Goal: Transaction & Acquisition: Purchase product/service

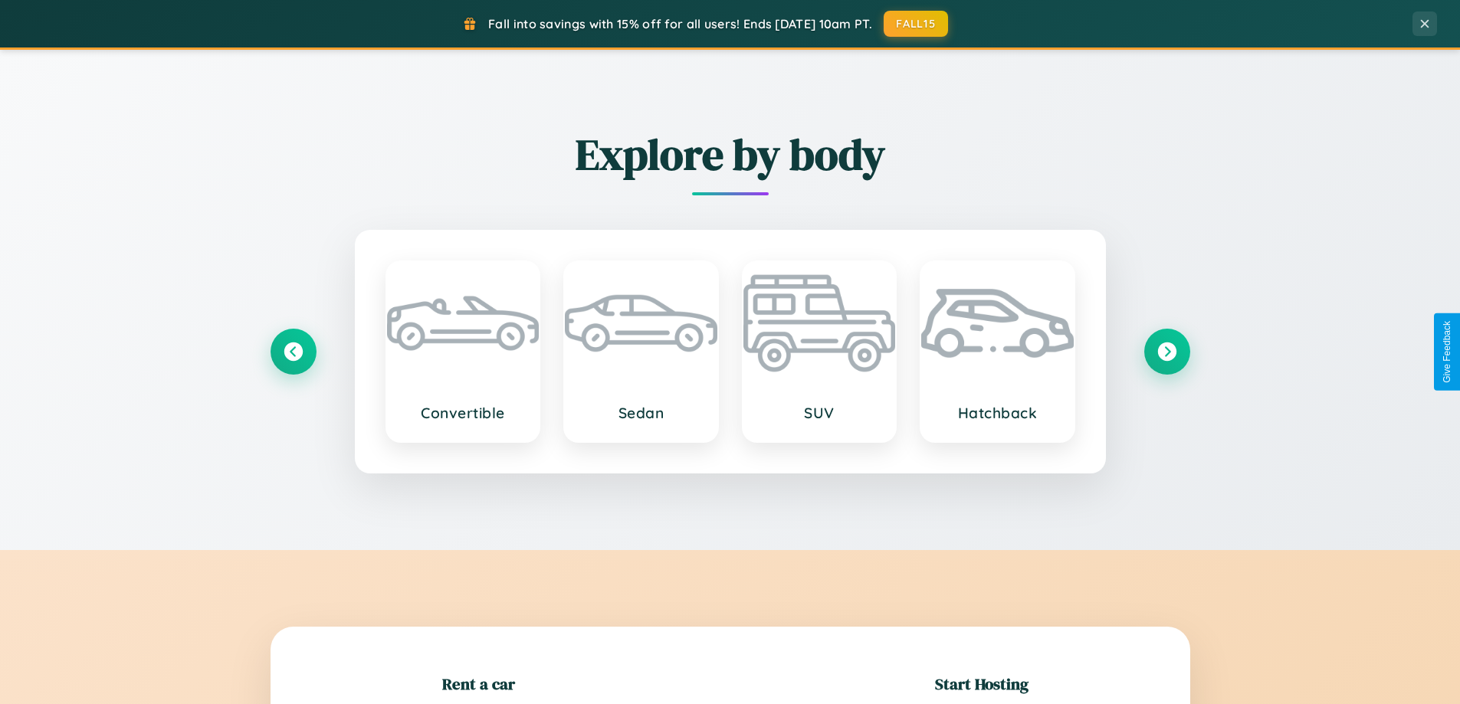
scroll to position [331, 0]
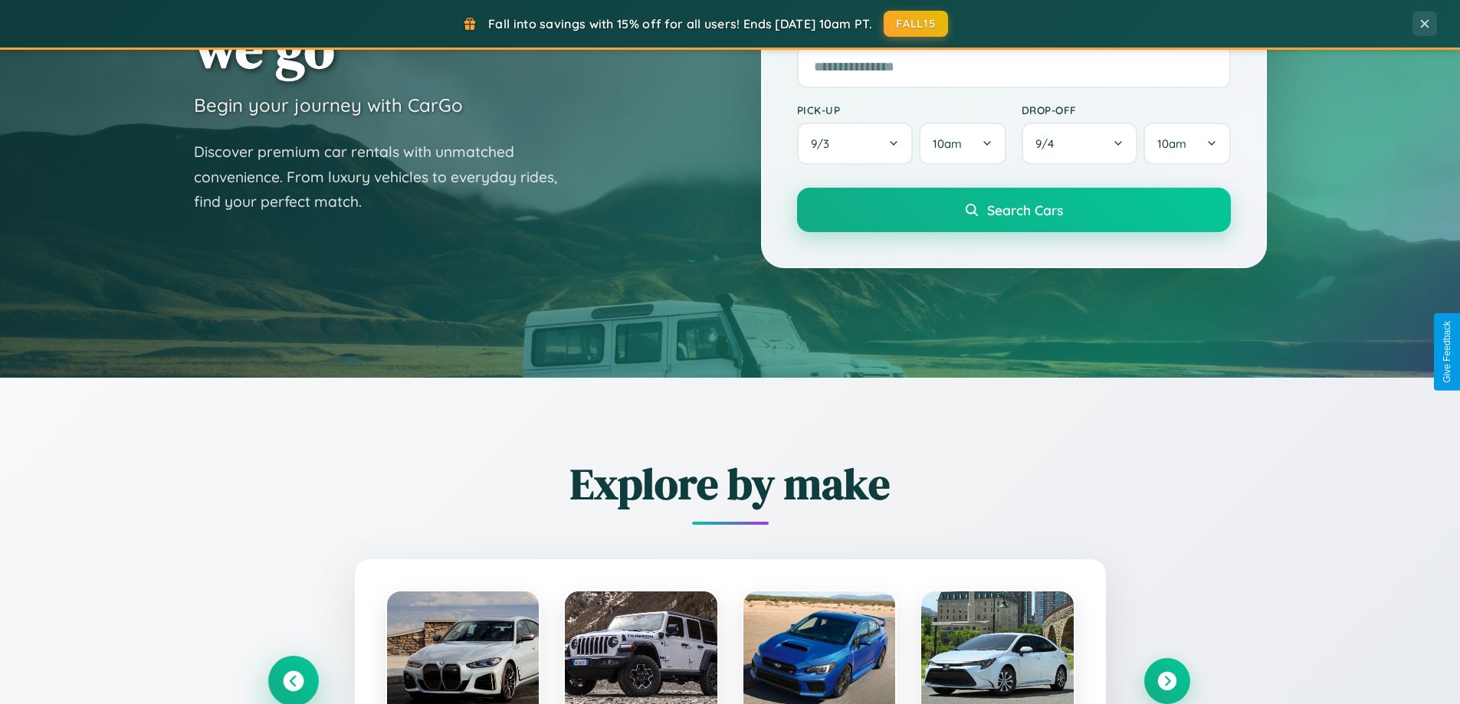
click at [293, 681] on icon at bounding box center [293, 681] width 21 height 21
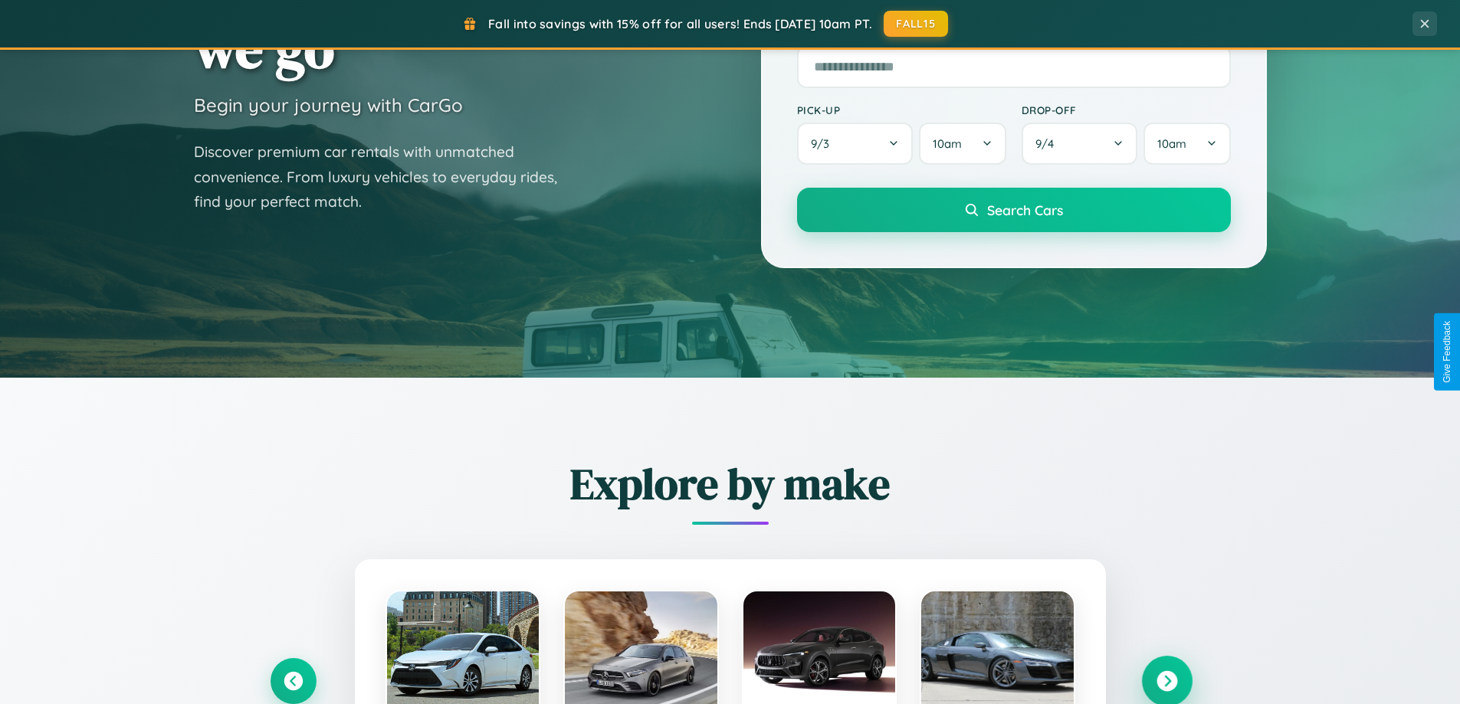
click at [1167, 681] on icon at bounding box center [1167, 681] width 21 height 21
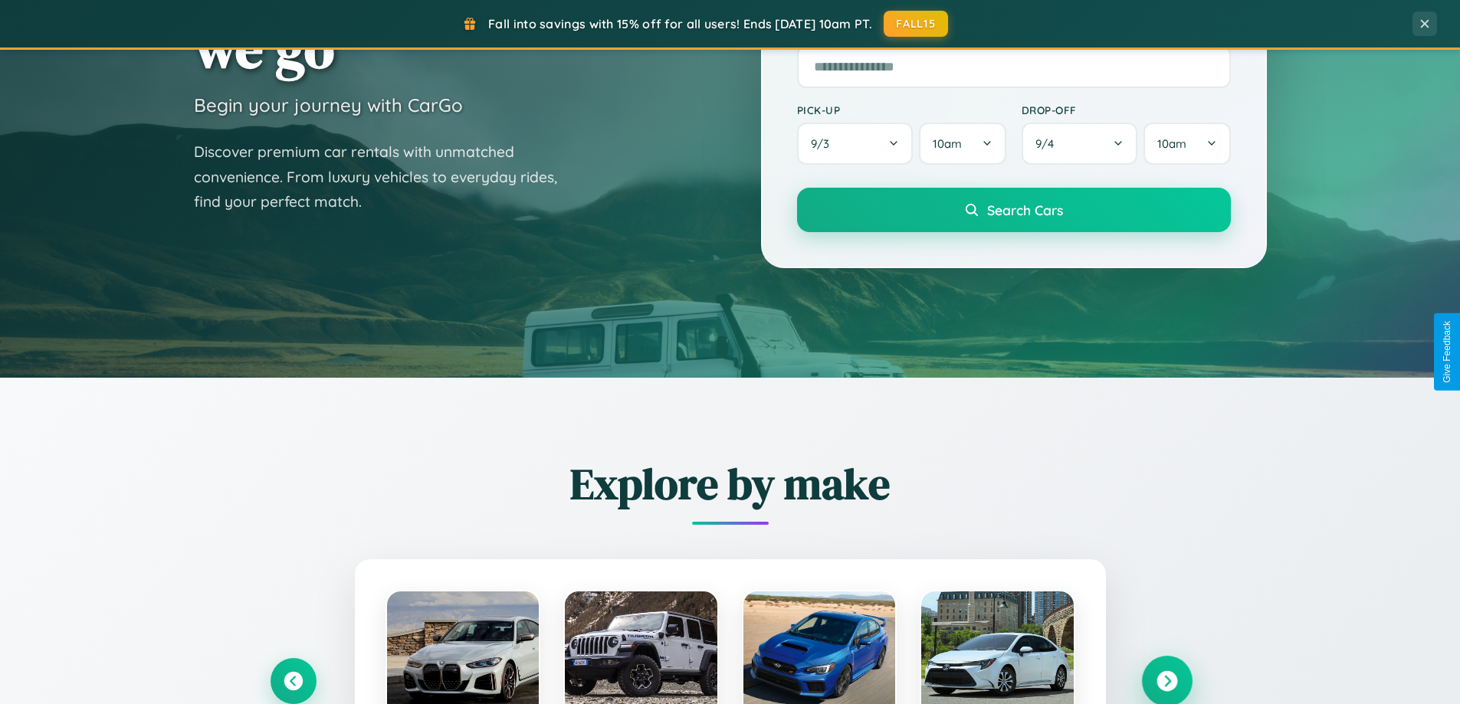
click at [1167, 680] on icon at bounding box center [1167, 681] width 21 height 21
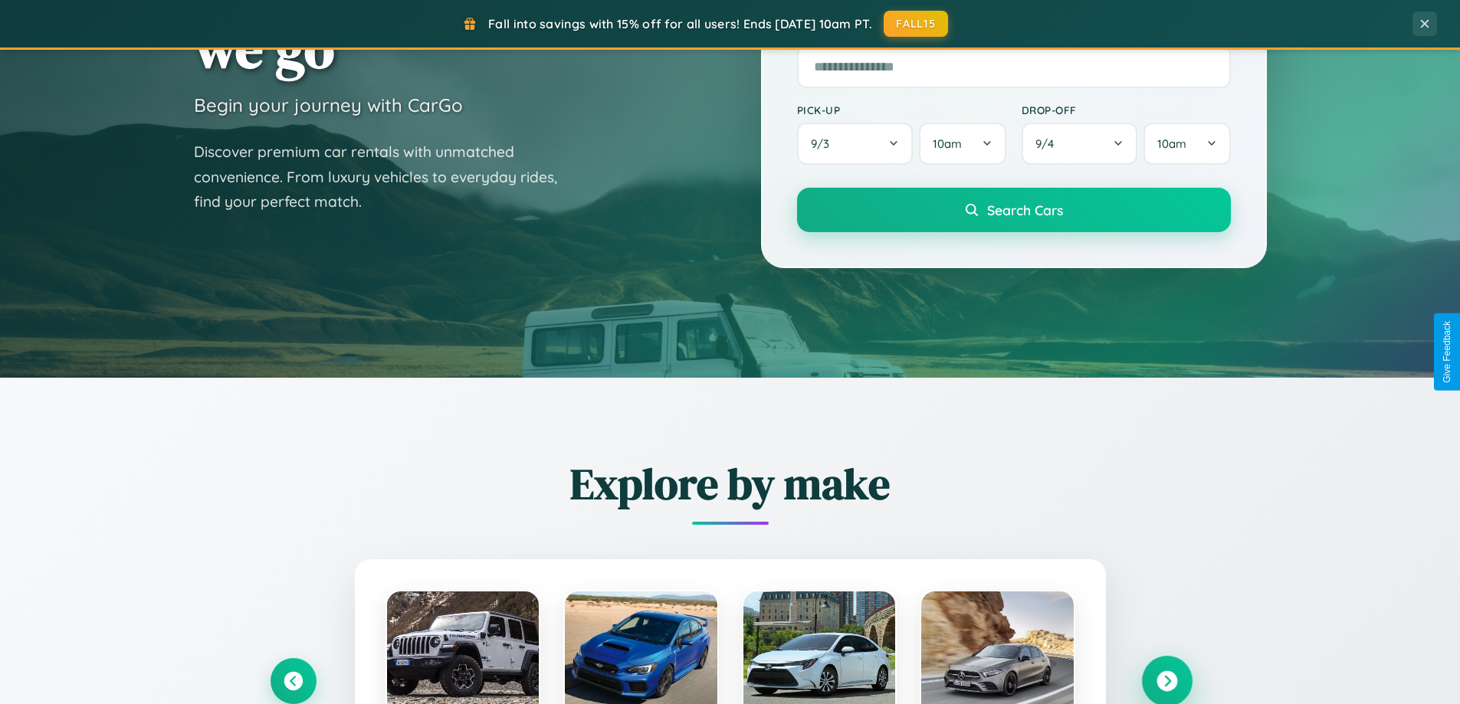
click at [1167, 681] on icon at bounding box center [1167, 681] width 21 height 21
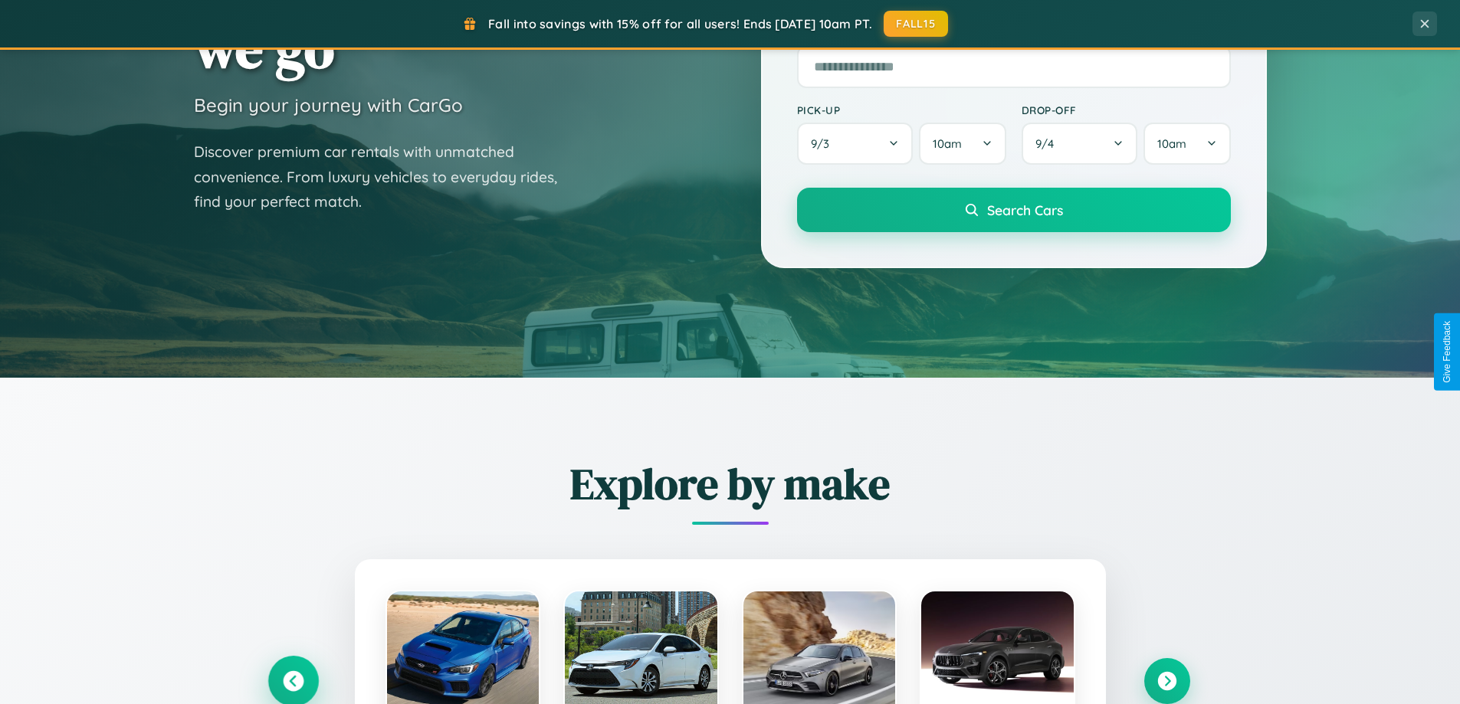
click at [293, 681] on icon at bounding box center [293, 681] width 21 height 21
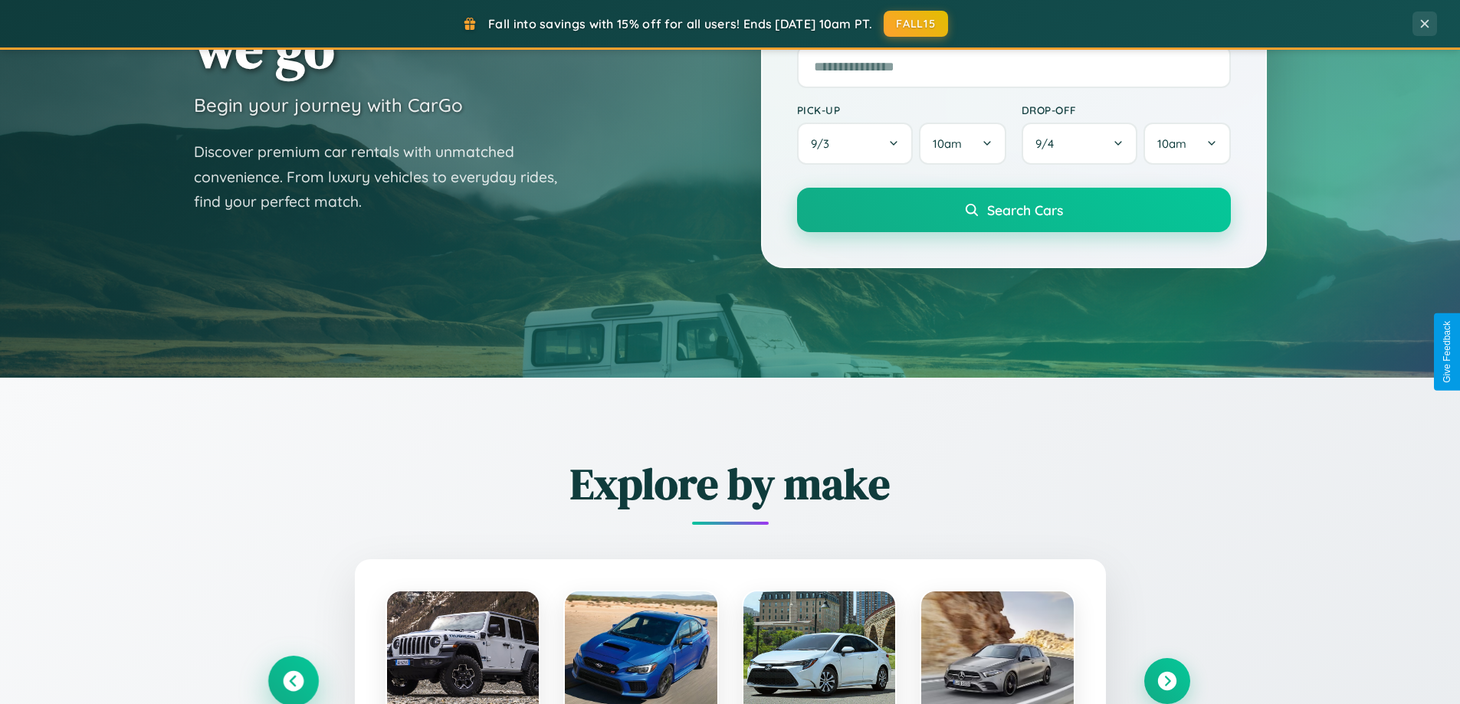
scroll to position [45, 0]
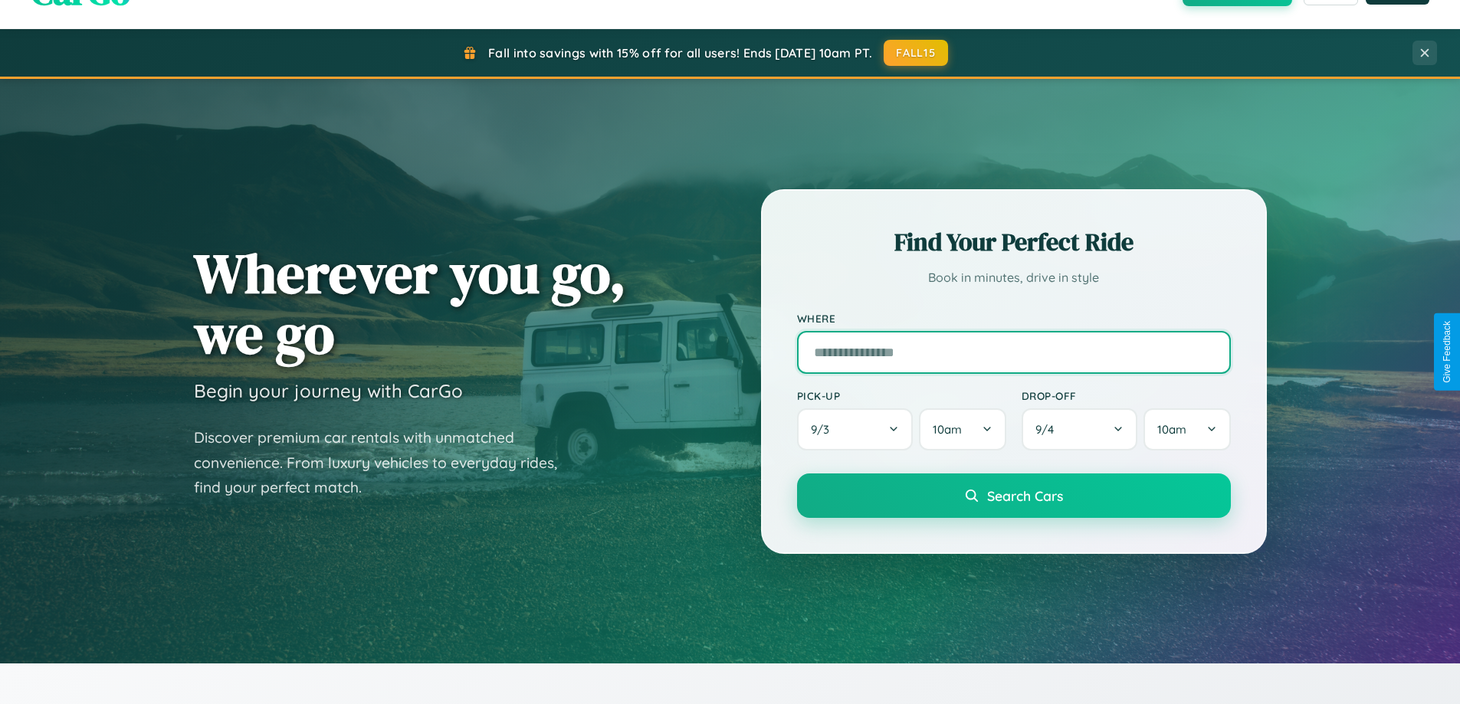
click at [1013, 352] on input "text" at bounding box center [1014, 352] width 434 height 43
type input "**********"
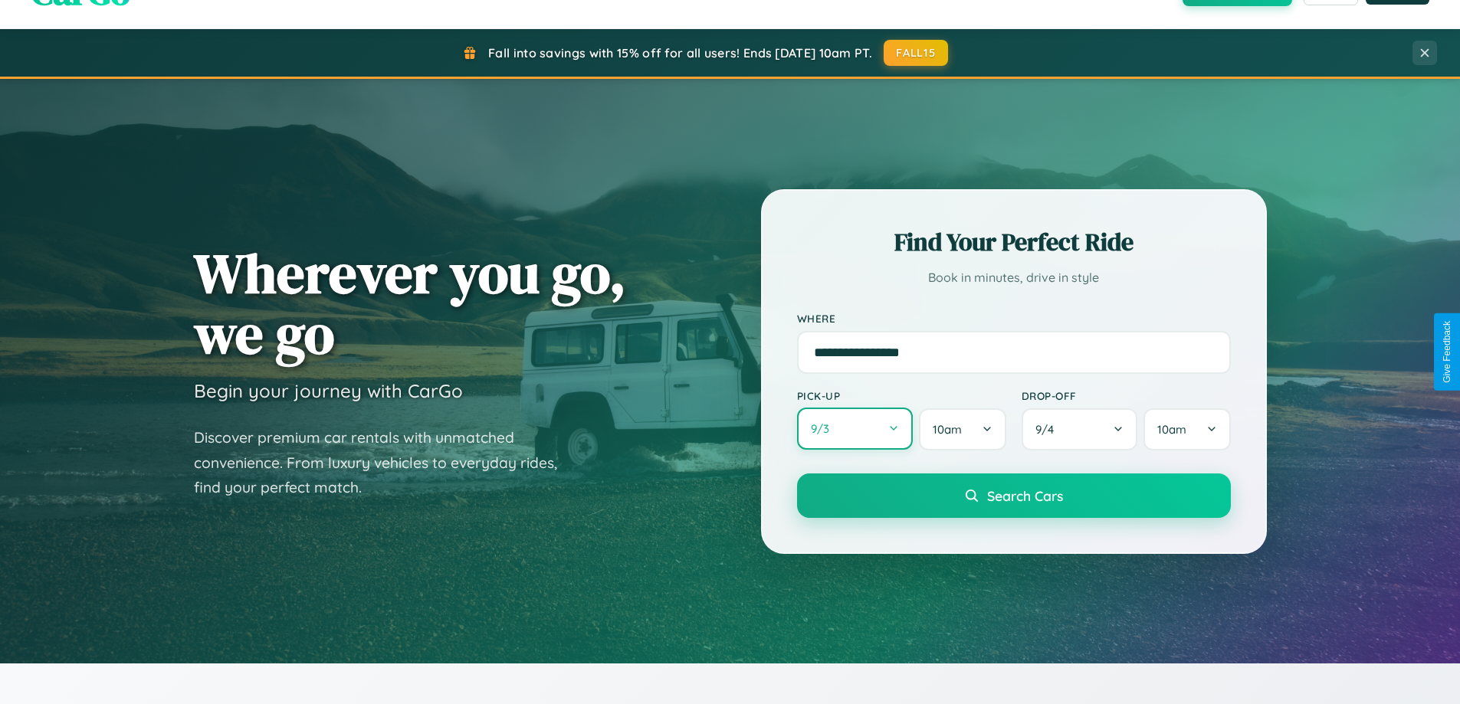
click at [855, 429] on button "9 / 3" at bounding box center [855, 429] width 117 height 42
select select "*"
select select "****"
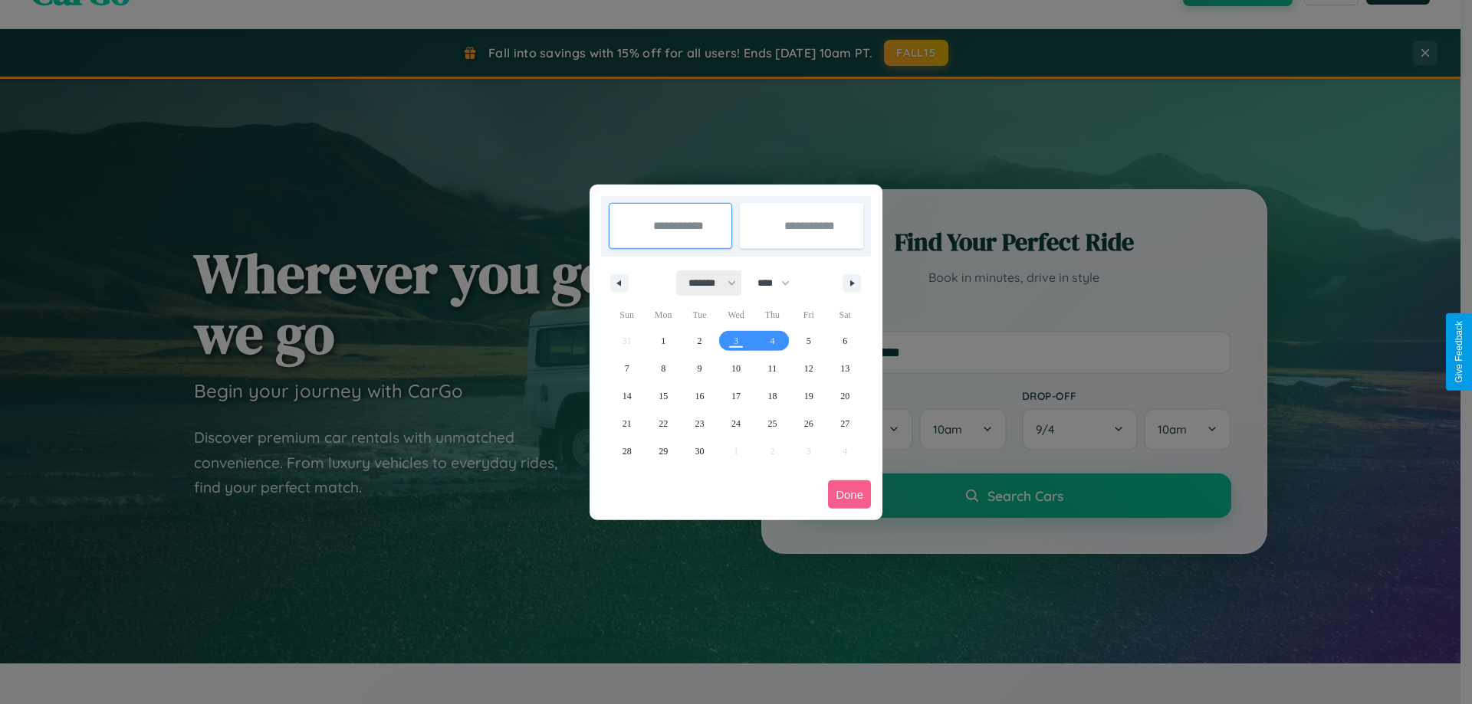
drag, startPoint x: 705, startPoint y: 283, endPoint x: 736, endPoint y: 307, distance: 39.3
click at [705, 283] on select "******* ******** ***** ***** *** **** **** ****** ********* ******* ******** **…" at bounding box center [709, 283] width 65 height 25
select select "*"
click at [780, 283] on select "**** **** **** **** **** **** **** **** **** **** **** **** **** **** **** ****…" at bounding box center [773, 283] width 46 height 25
select select "****"
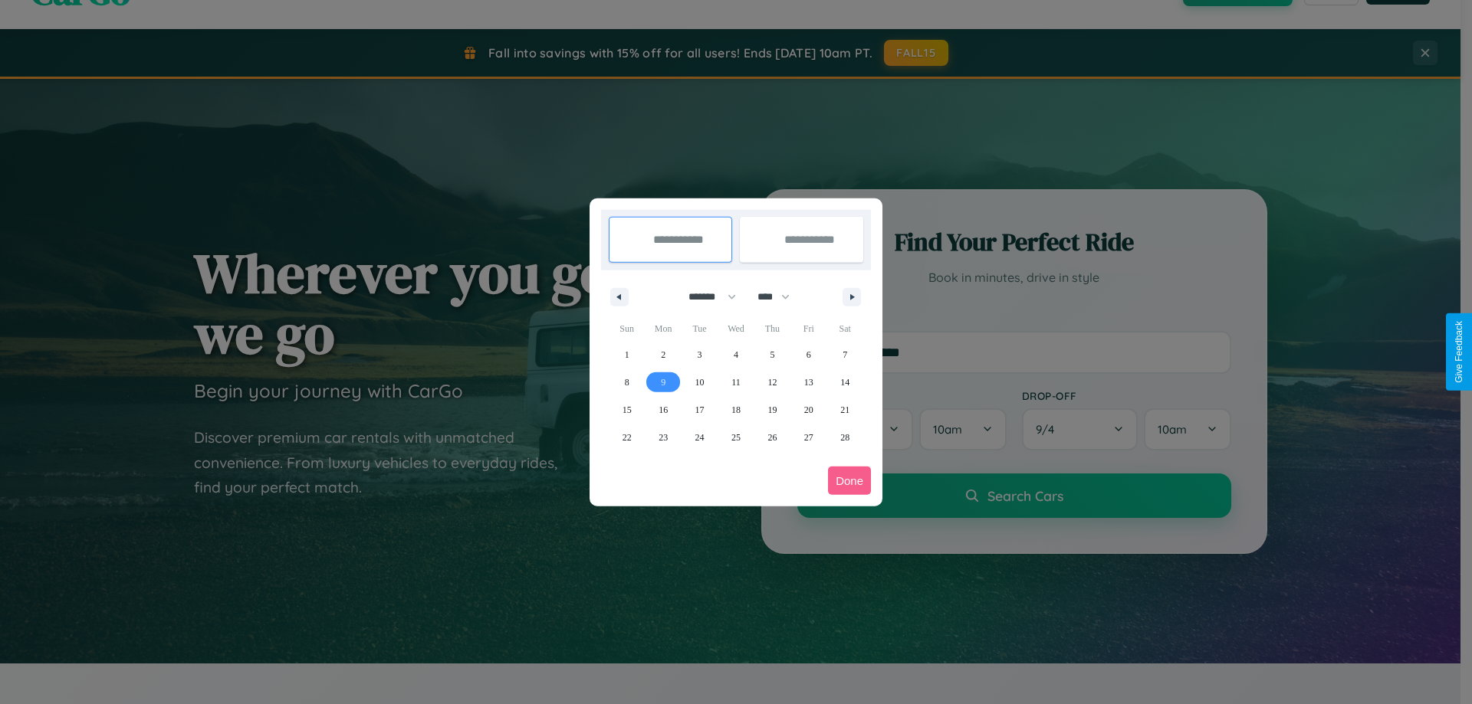
click at [663, 382] on span "9" at bounding box center [663, 383] width 5 height 28
type input "**********"
click at [735, 382] on span "11" at bounding box center [735, 383] width 9 height 28
type input "**********"
click at [849, 481] on button "Done" at bounding box center [849, 481] width 43 height 28
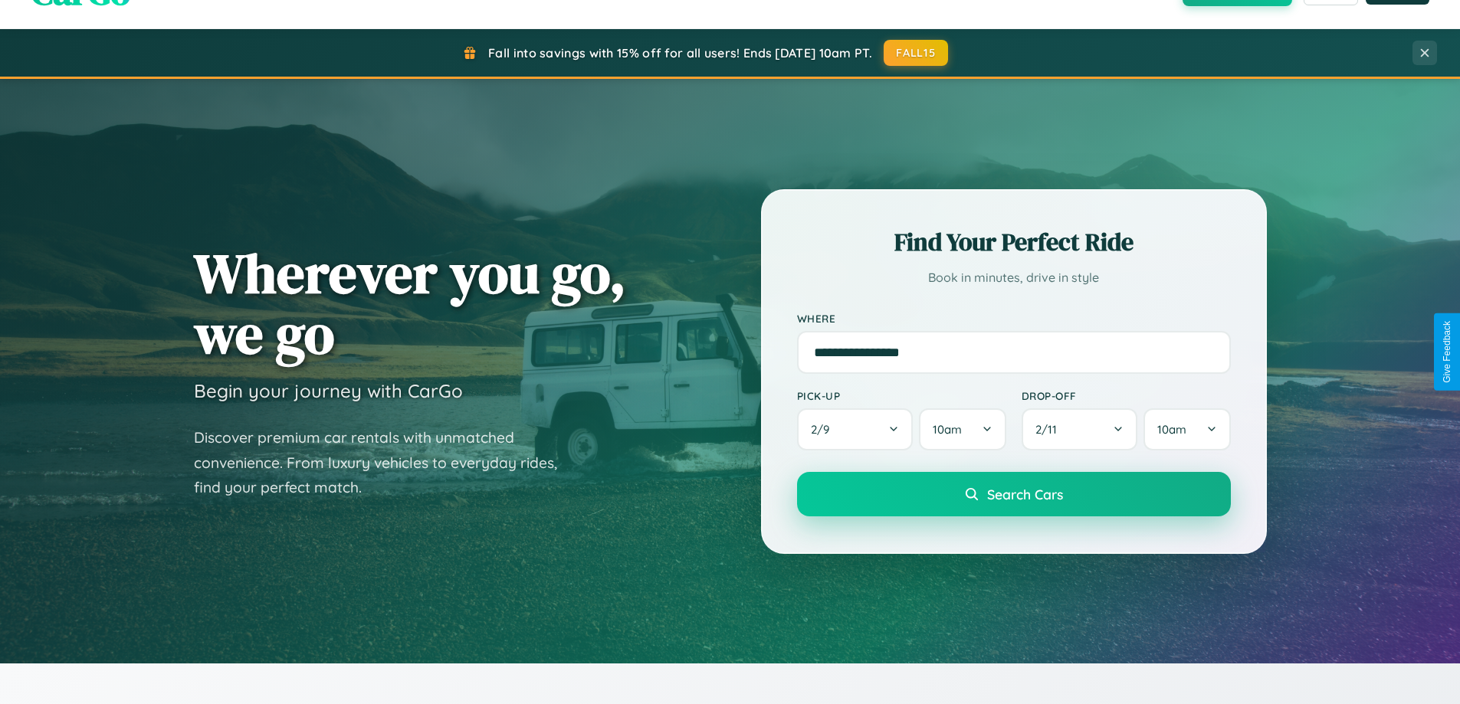
click at [1013, 494] on span "Search Cars" at bounding box center [1025, 494] width 76 height 17
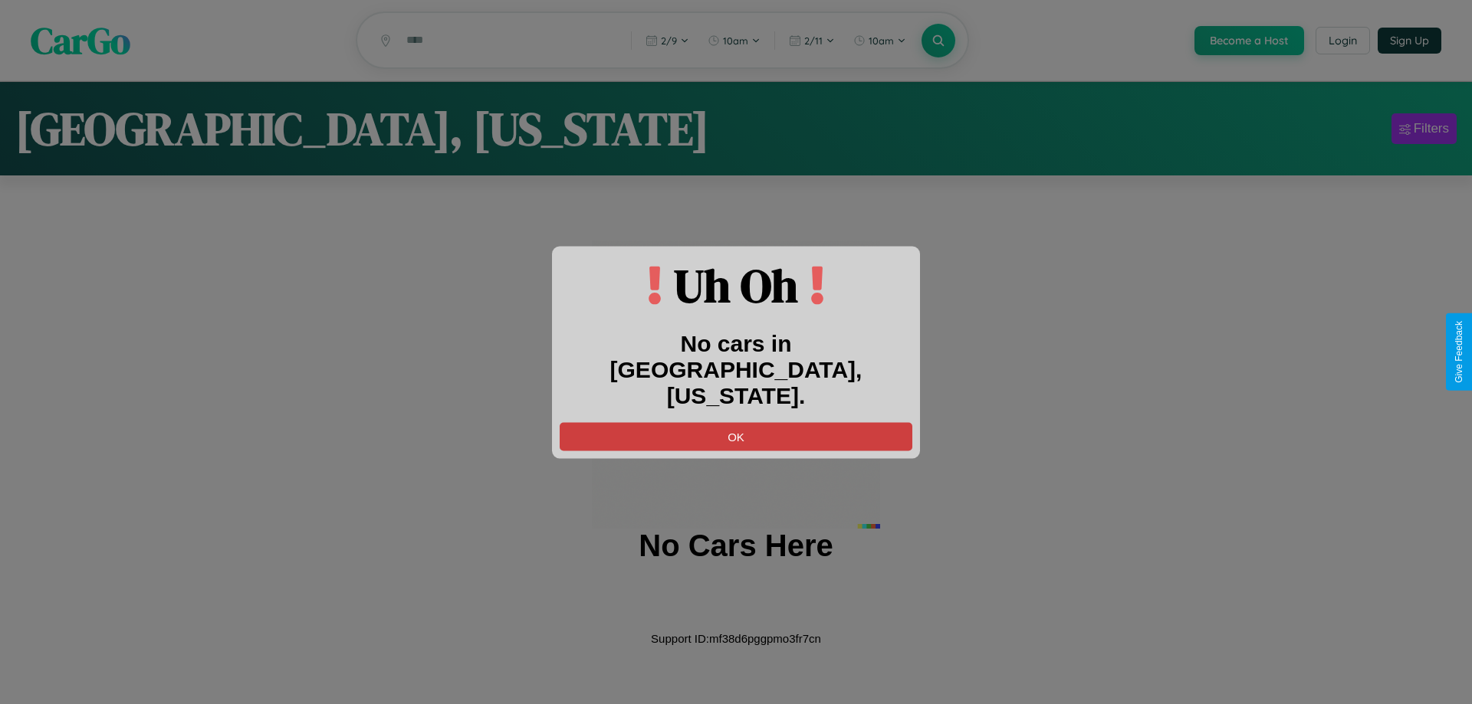
click at [736, 422] on button "OK" at bounding box center [736, 436] width 353 height 28
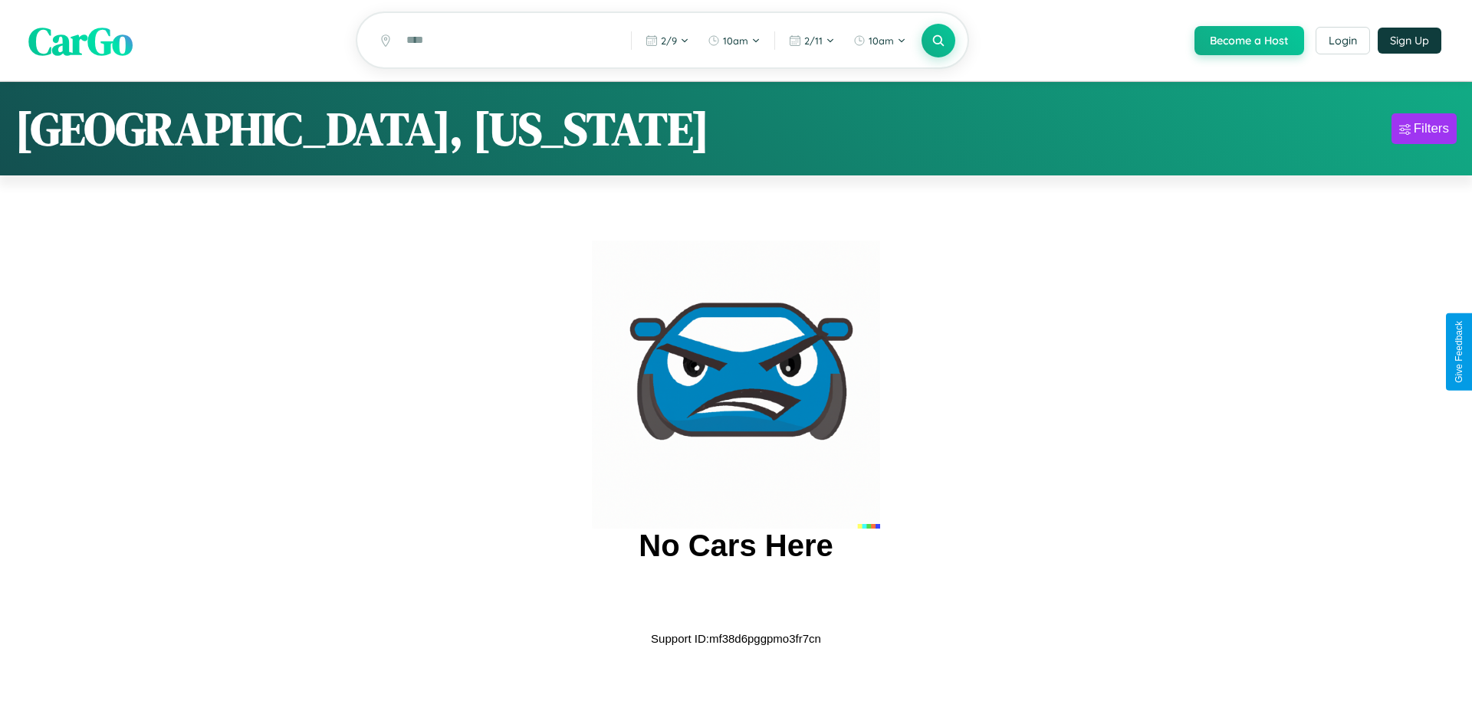
click at [80, 41] on span "CarGo" at bounding box center [80, 40] width 104 height 53
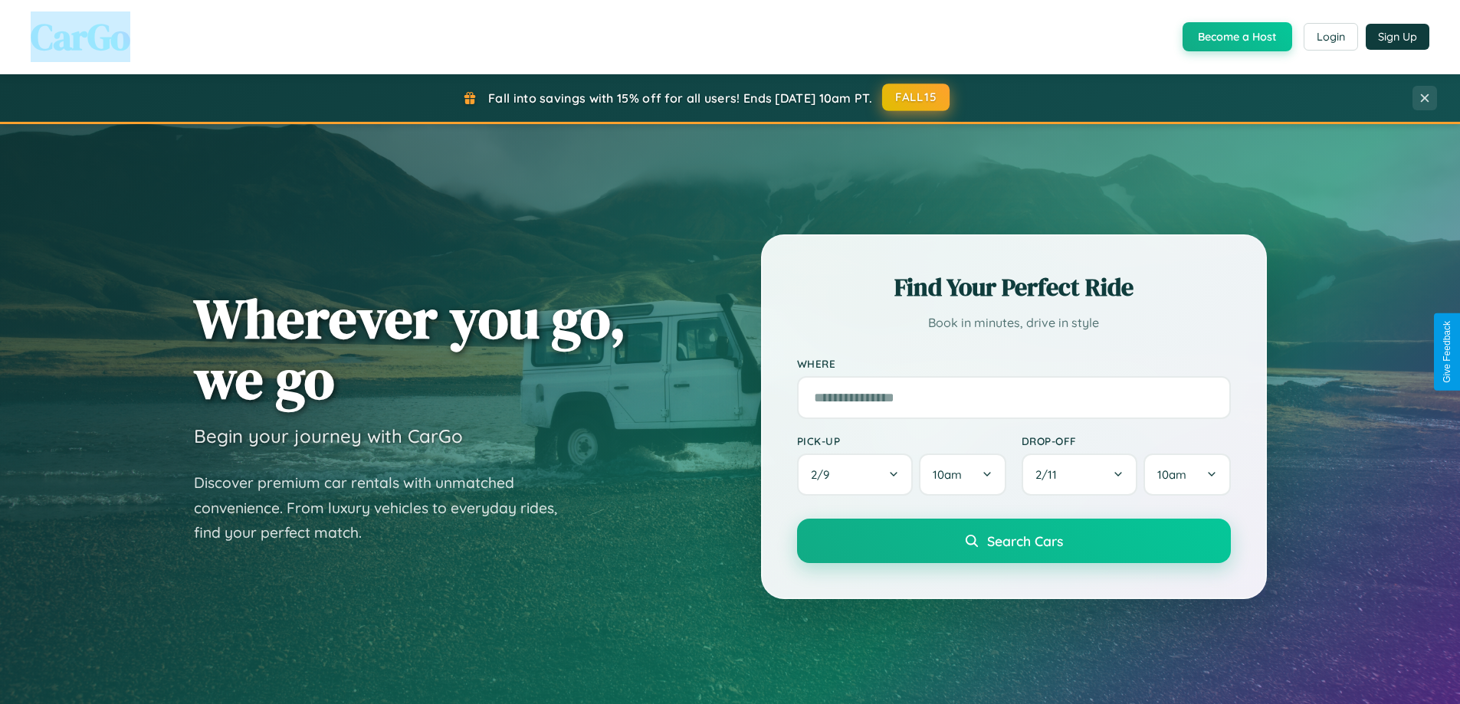
click at [917, 98] on button "FALL15" at bounding box center [915, 98] width 67 height 28
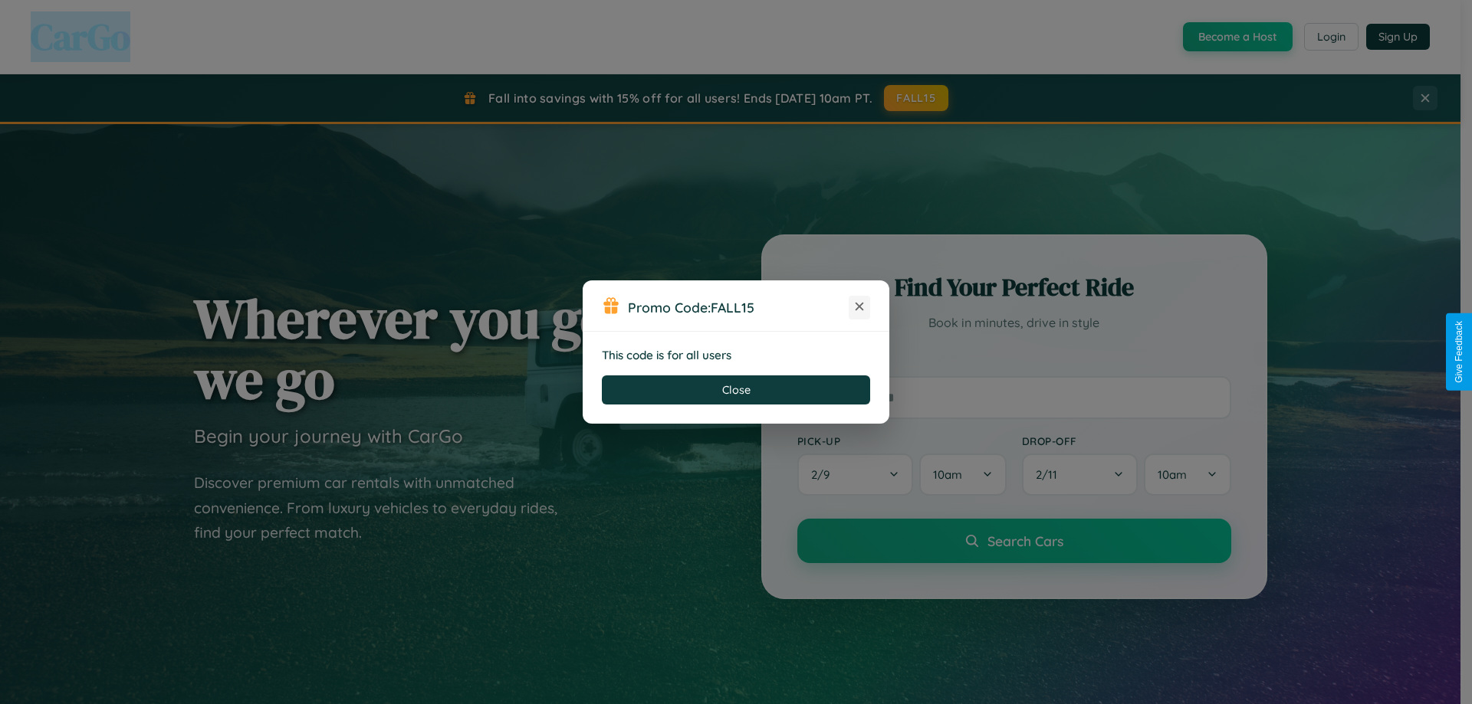
click at [859, 307] on icon at bounding box center [859, 306] width 15 height 15
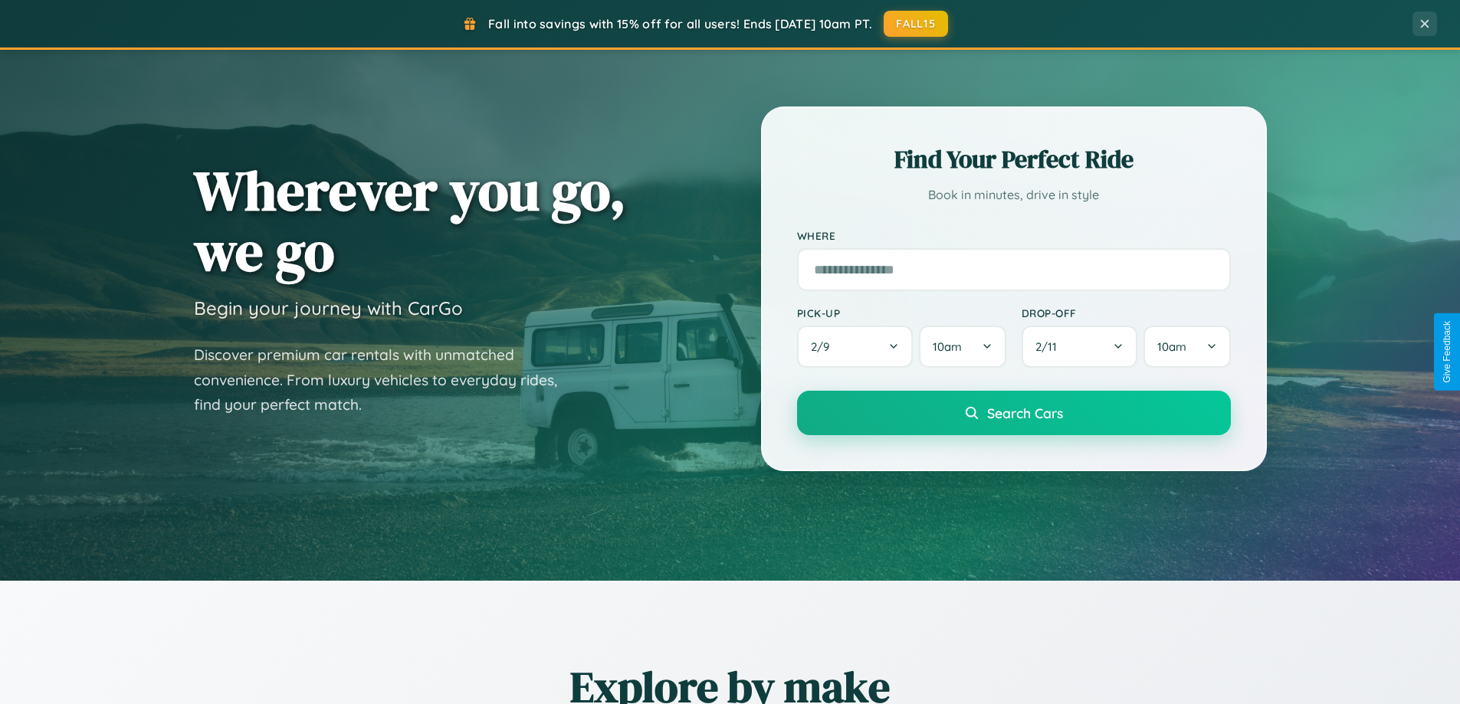
scroll to position [1055, 0]
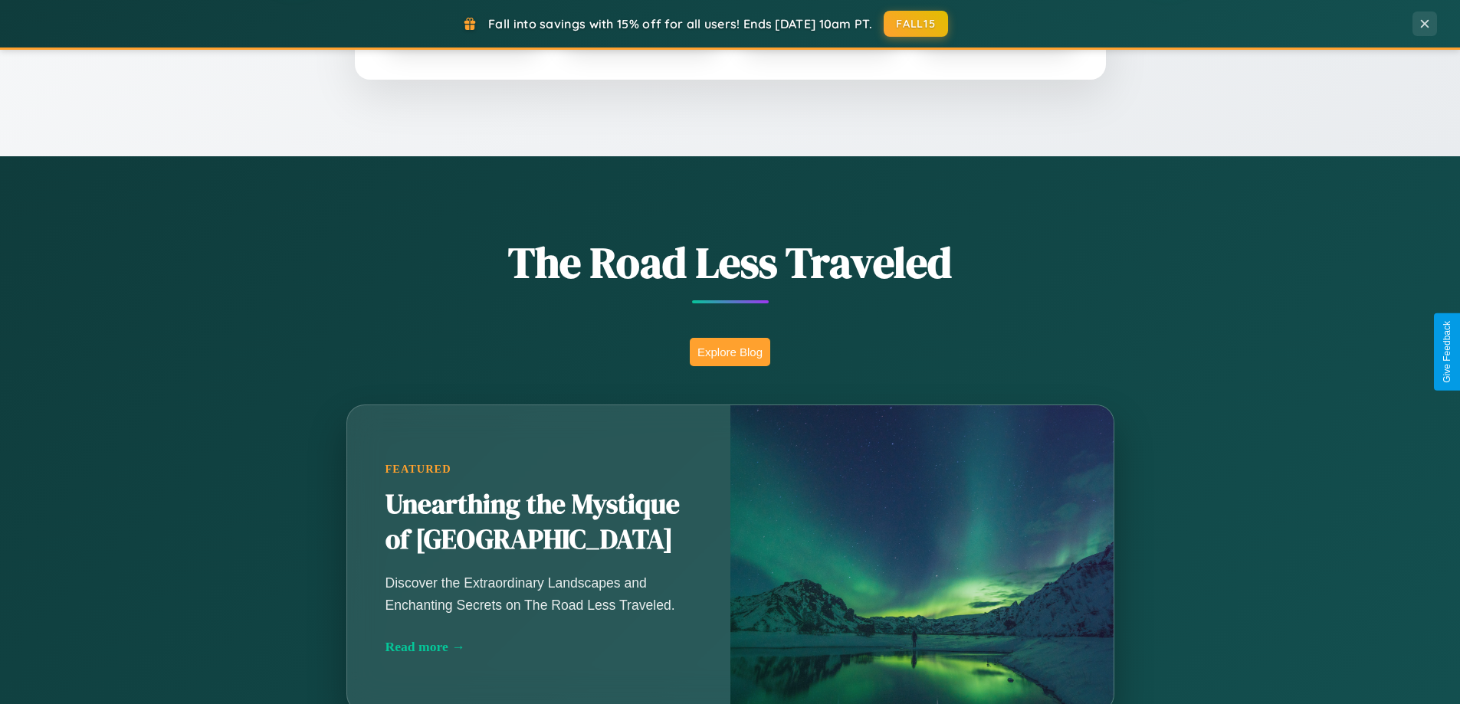
click at [730, 352] on button "Explore Blog" at bounding box center [730, 352] width 80 height 28
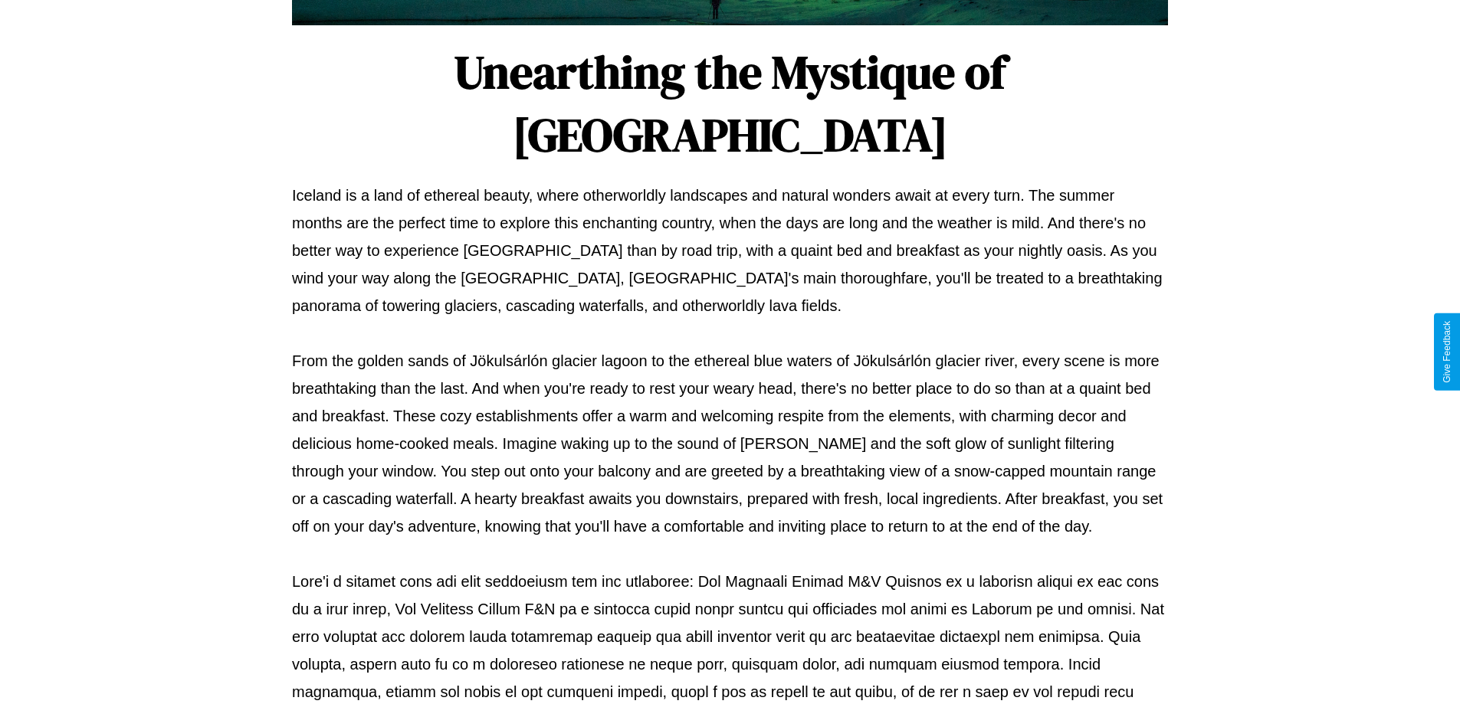
scroll to position [496, 0]
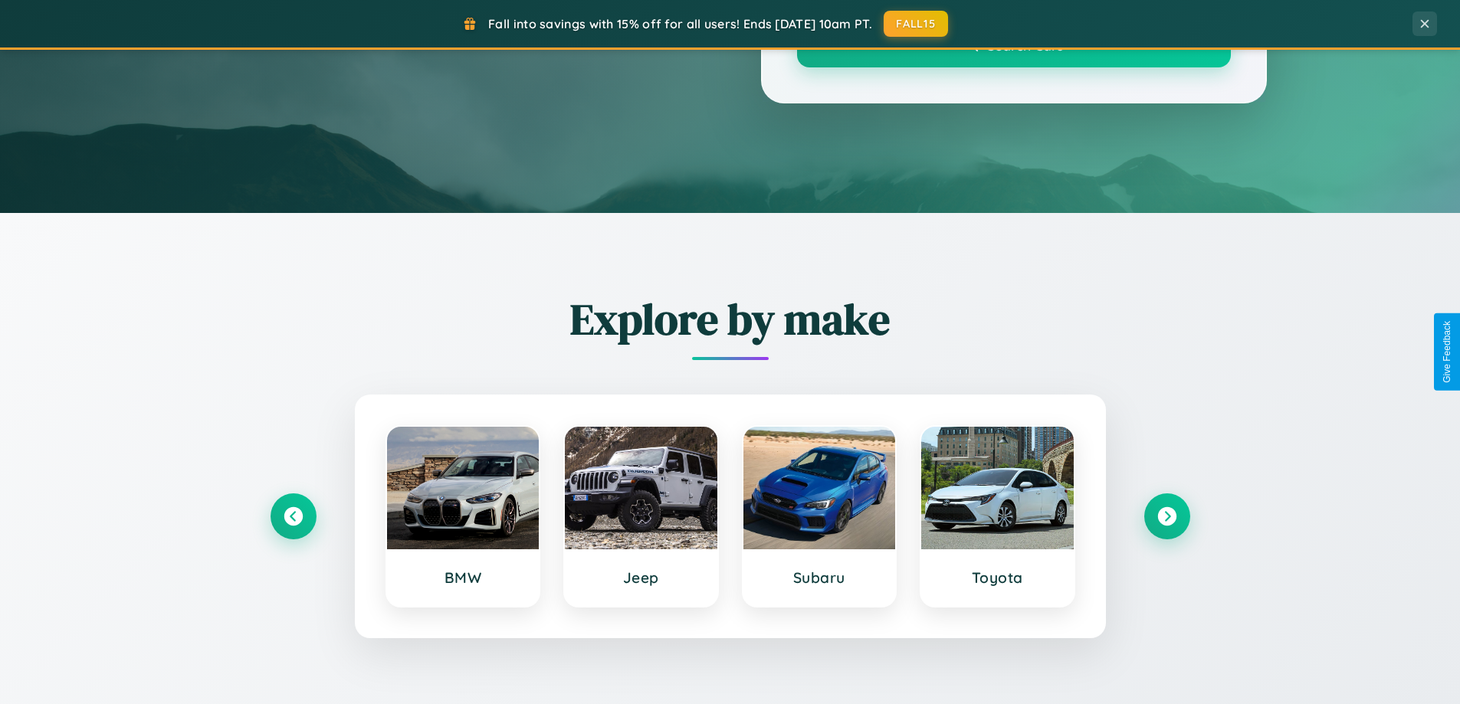
scroll to position [1055, 0]
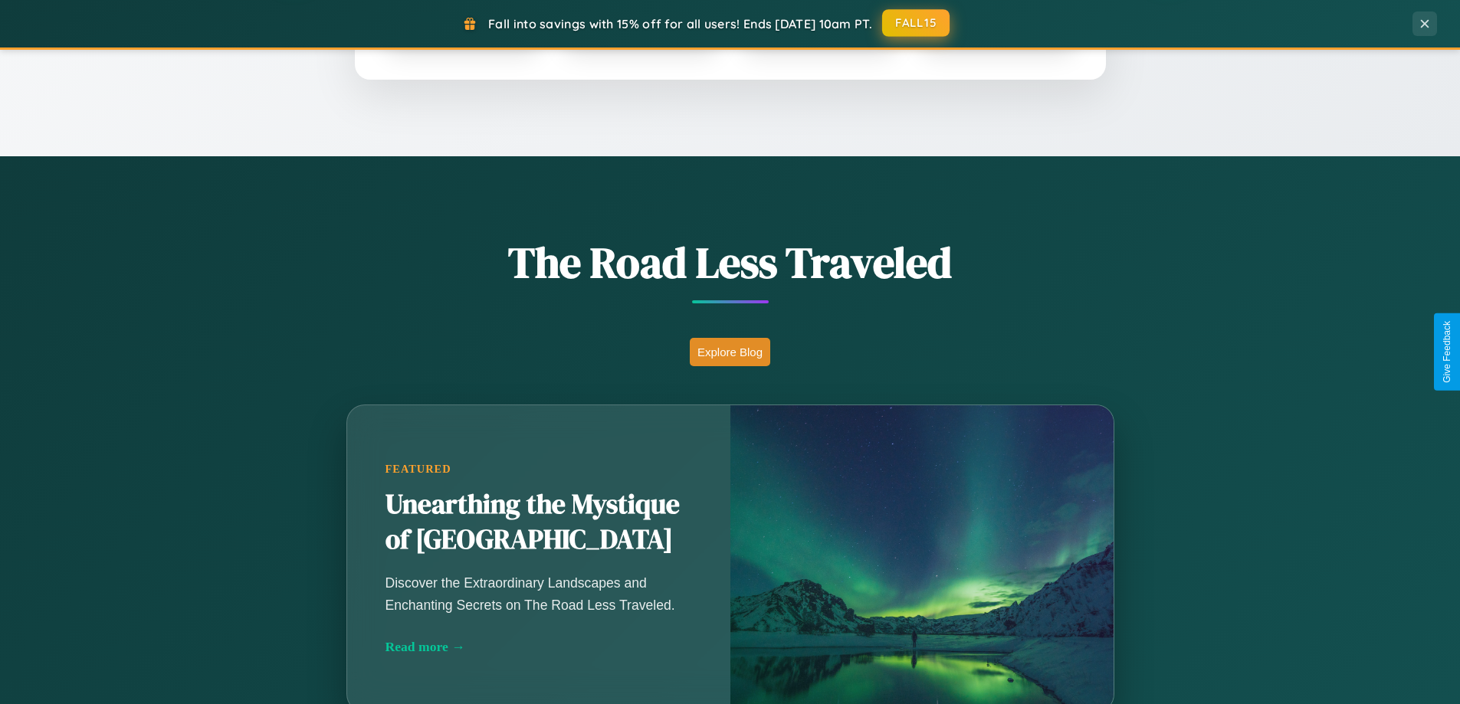
click at [917, 23] on button "FALL15" at bounding box center [915, 23] width 67 height 28
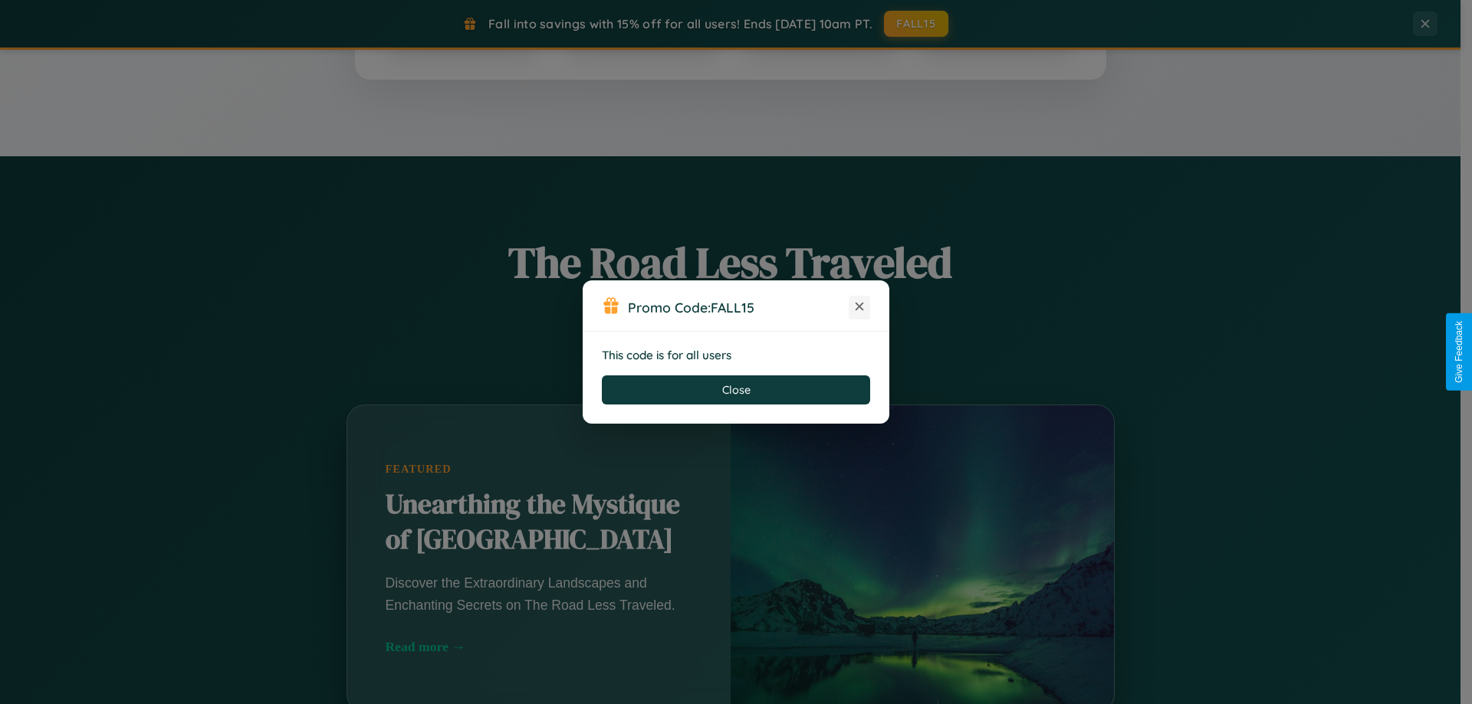
click at [859, 307] on icon at bounding box center [859, 306] width 15 height 15
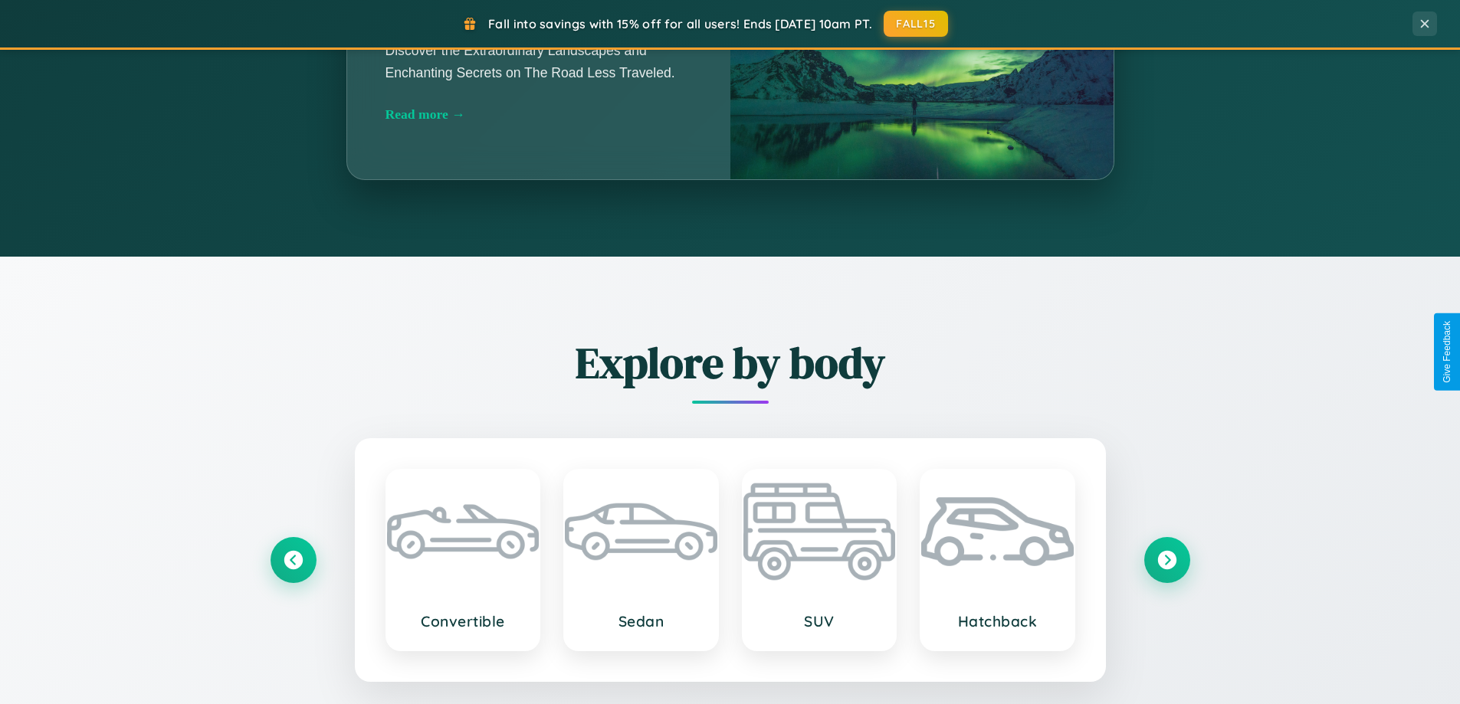
scroll to position [2463, 0]
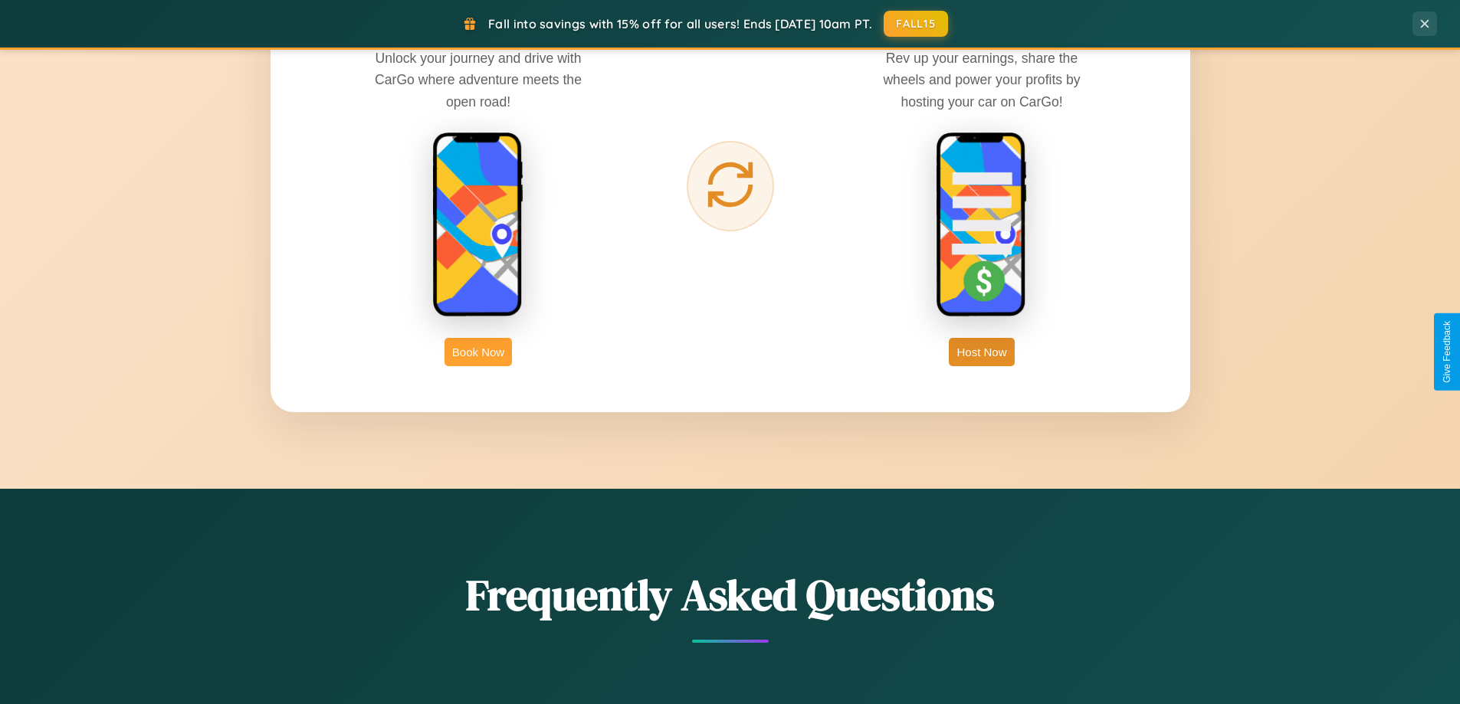
click at [478, 352] on button "Book Now" at bounding box center [478, 352] width 67 height 28
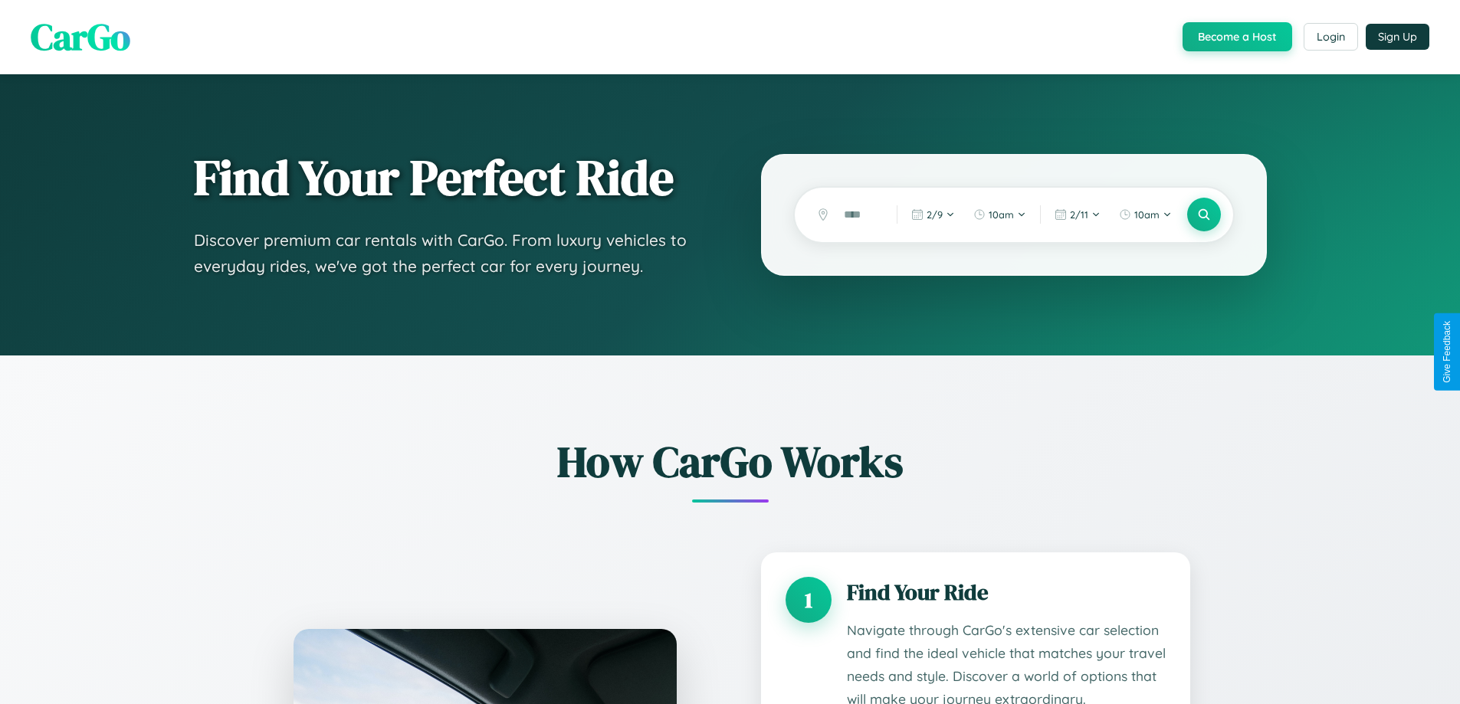
scroll to position [2328, 0]
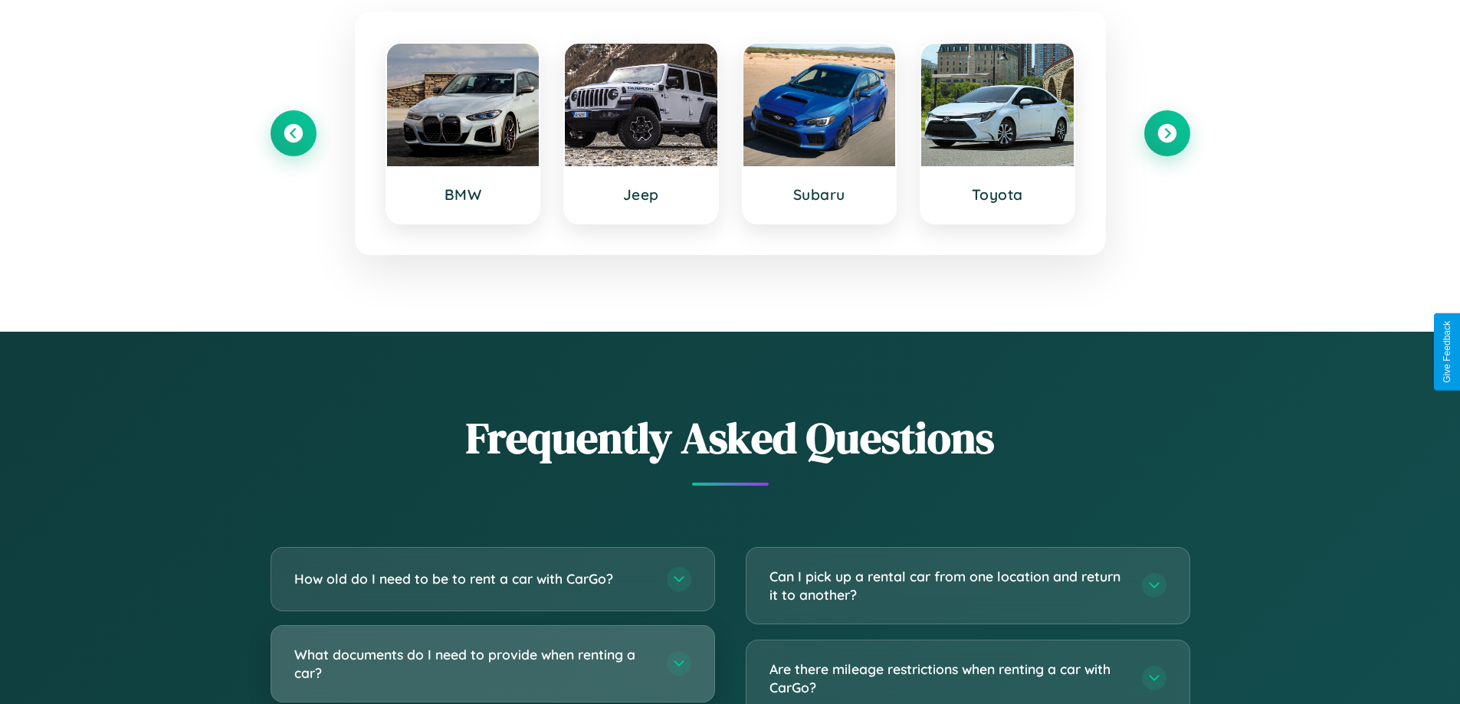
click at [492, 664] on h3 "What documents do I need to provide when renting a car?" at bounding box center [472, 664] width 357 height 38
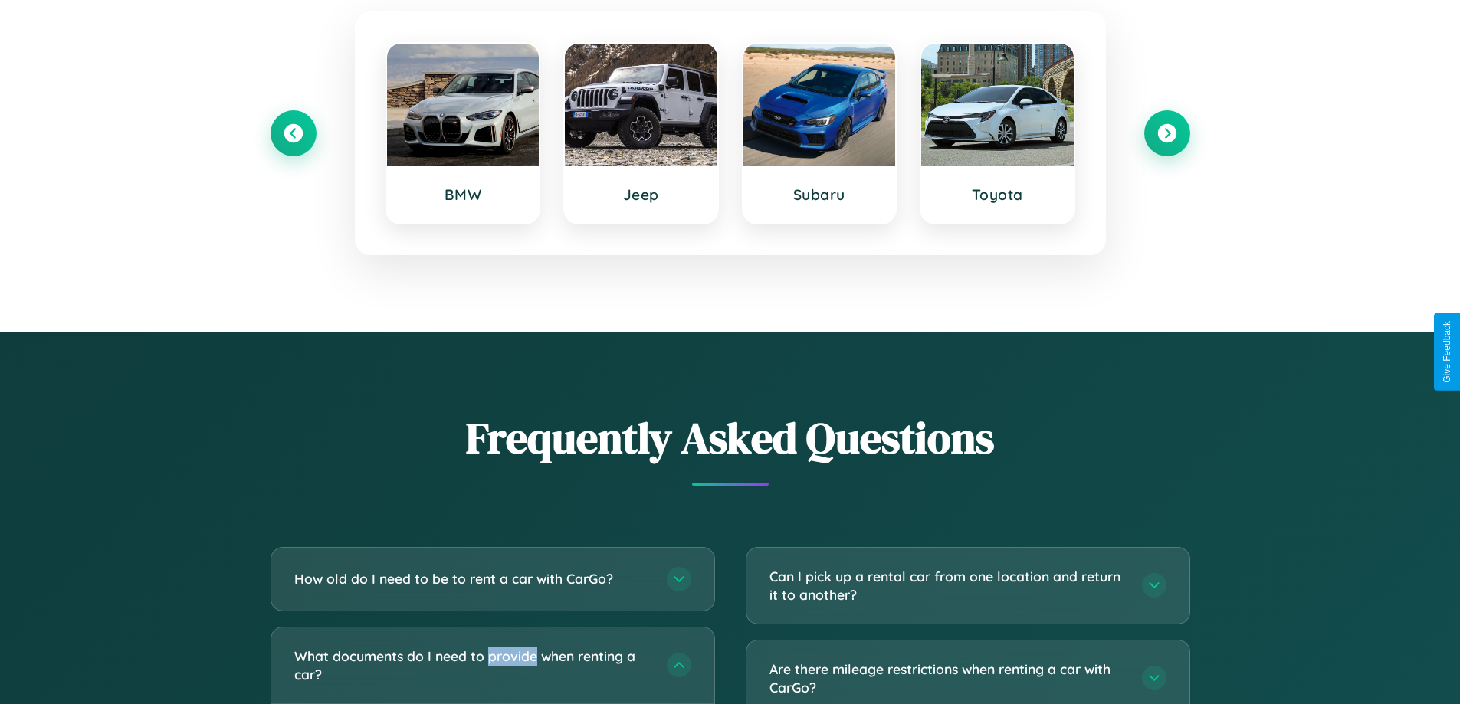
scroll to position [0, 0]
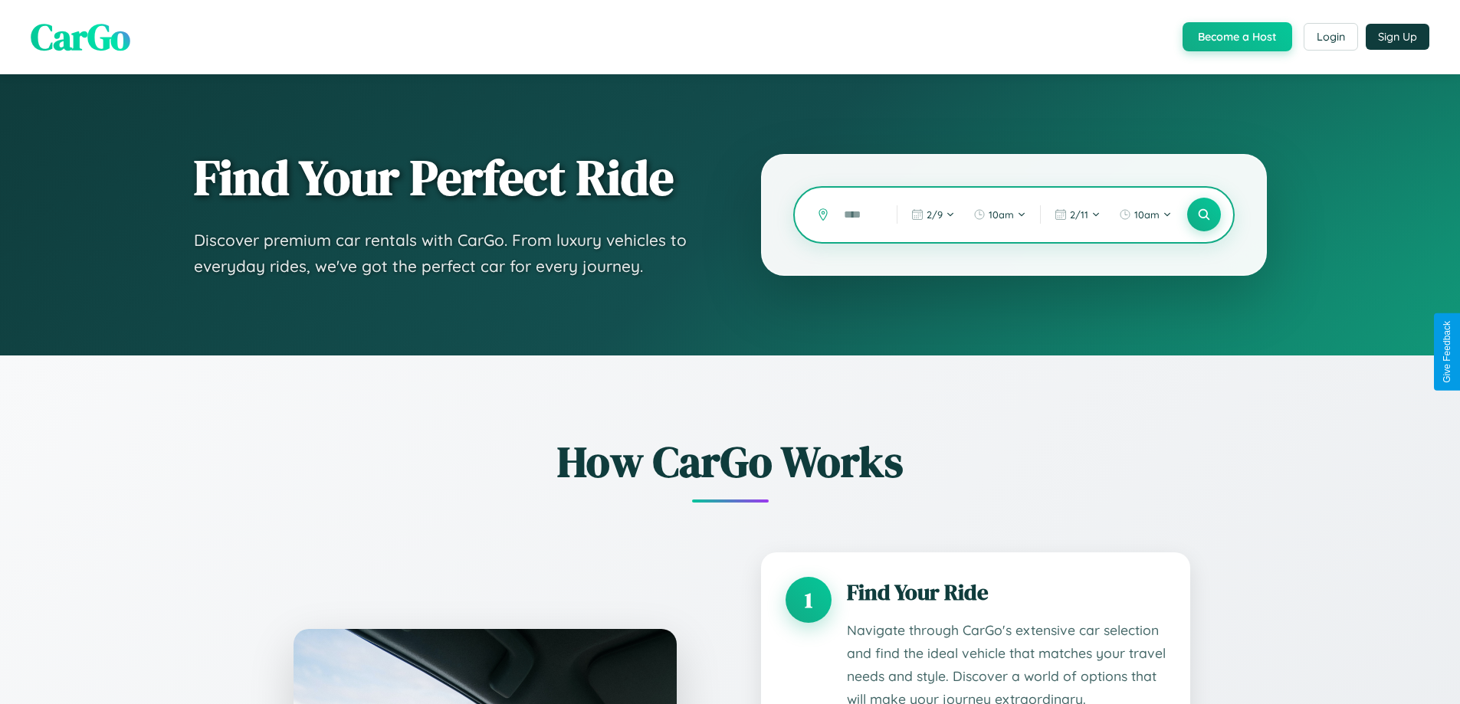
click at [858, 215] on input "text" at bounding box center [858, 215] width 45 height 27
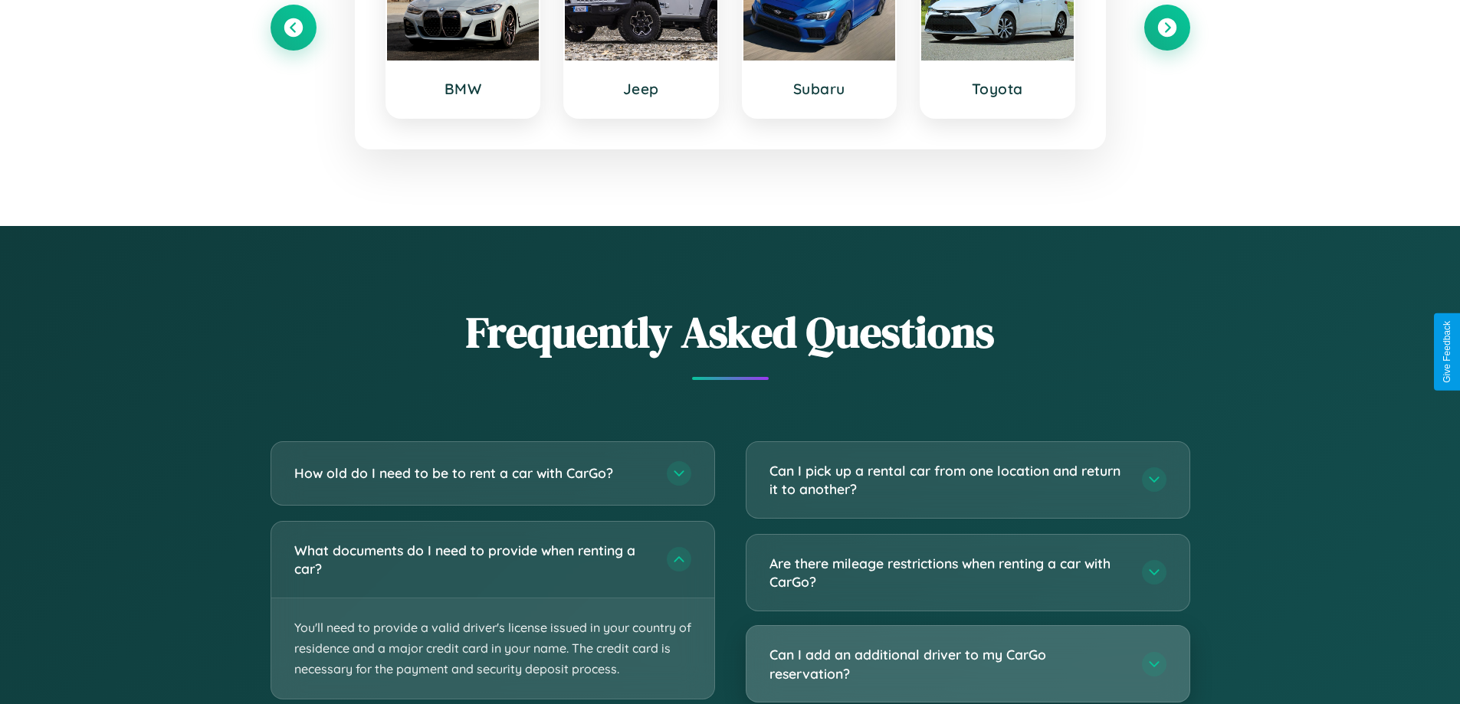
click at [967, 665] on h3 "Can I add an additional driver to my CarGo reservation?" at bounding box center [948, 664] width 357 height 38
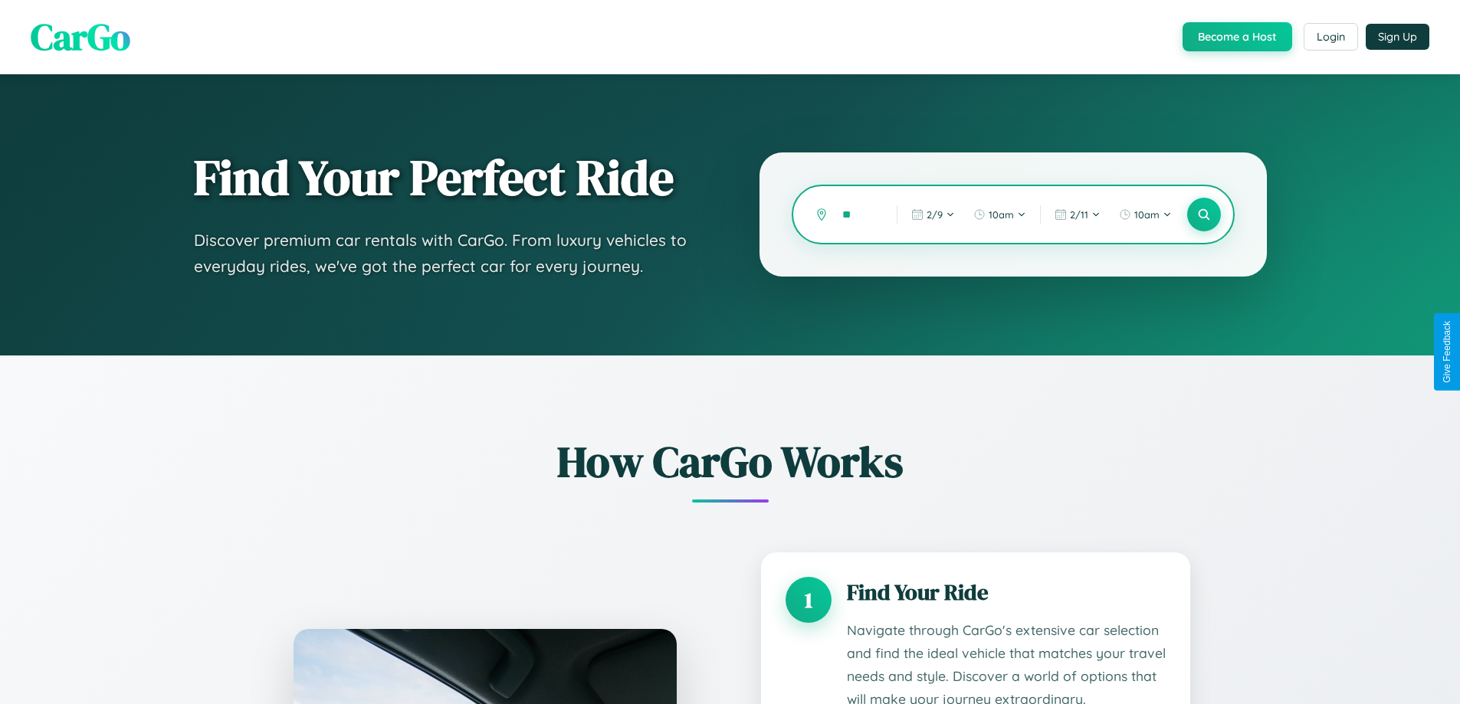
type input "*"
type input "**********"
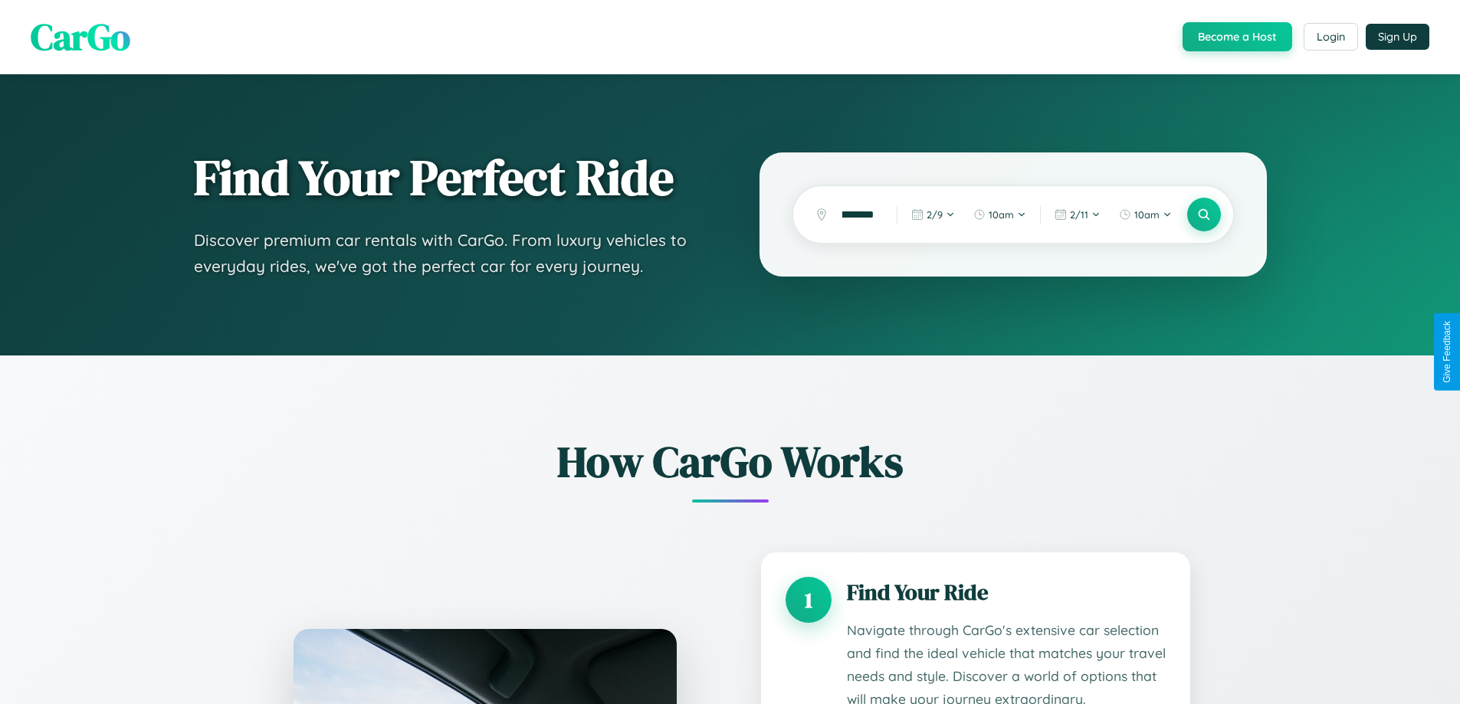
scroll to position [2636, 0]
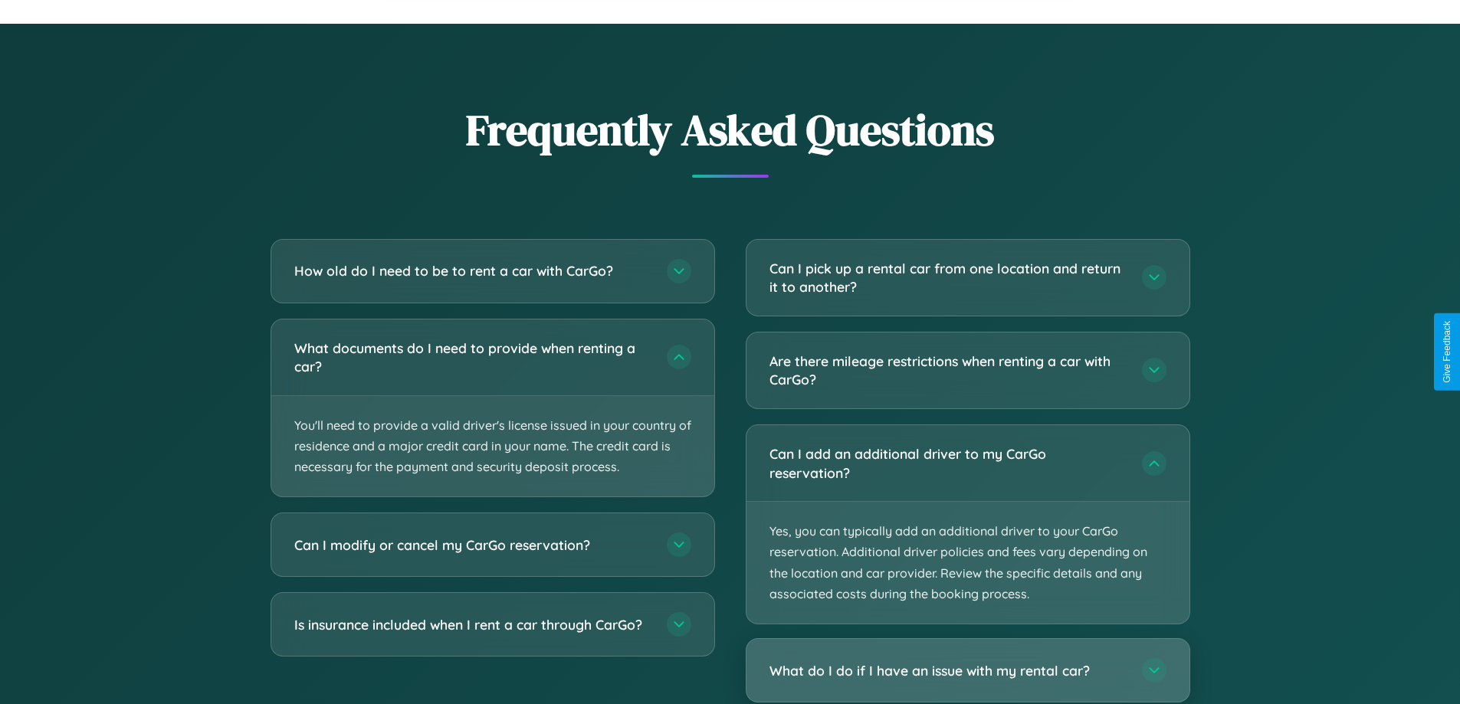
click at [967, 671] on h3 "What do I do if I have an issue with my rental car?" at bounding box center [948, 671] width 357 height 19
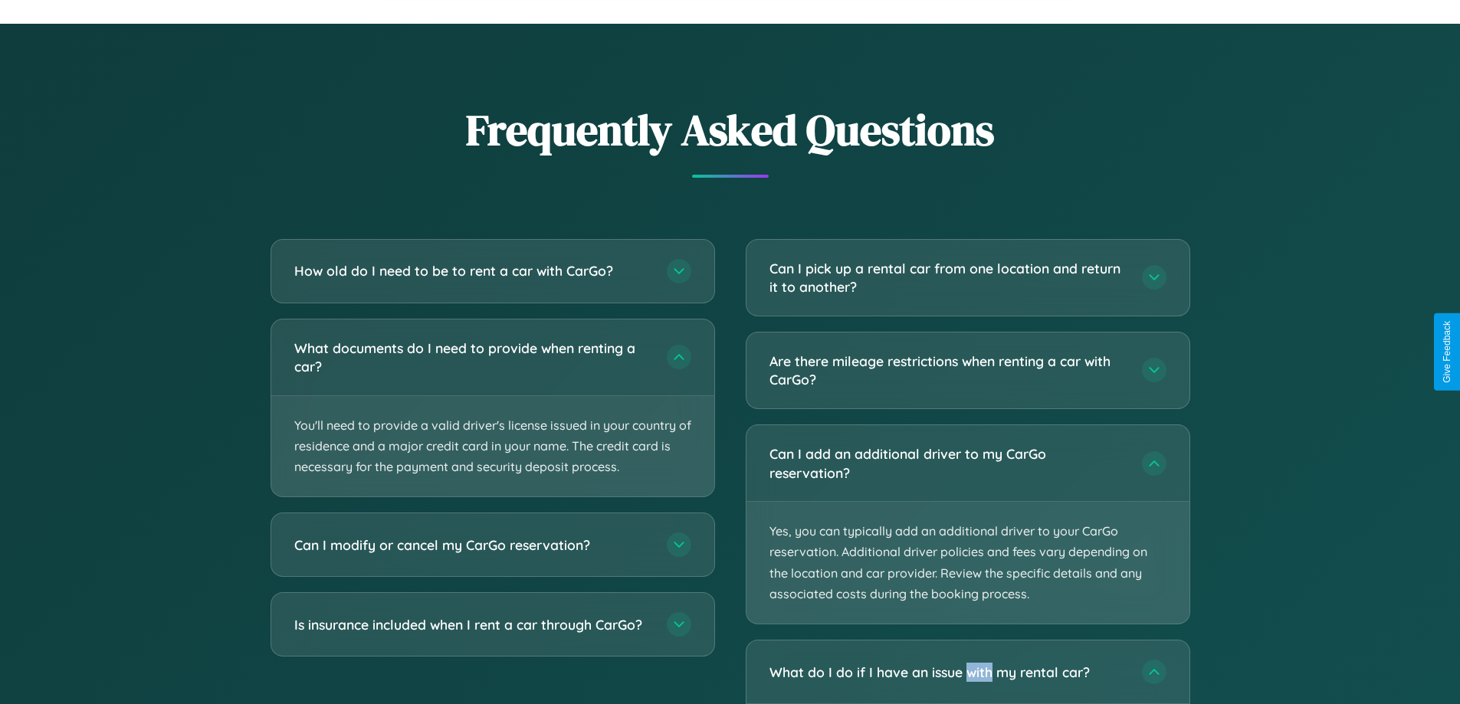
scroll to position [0, 0]
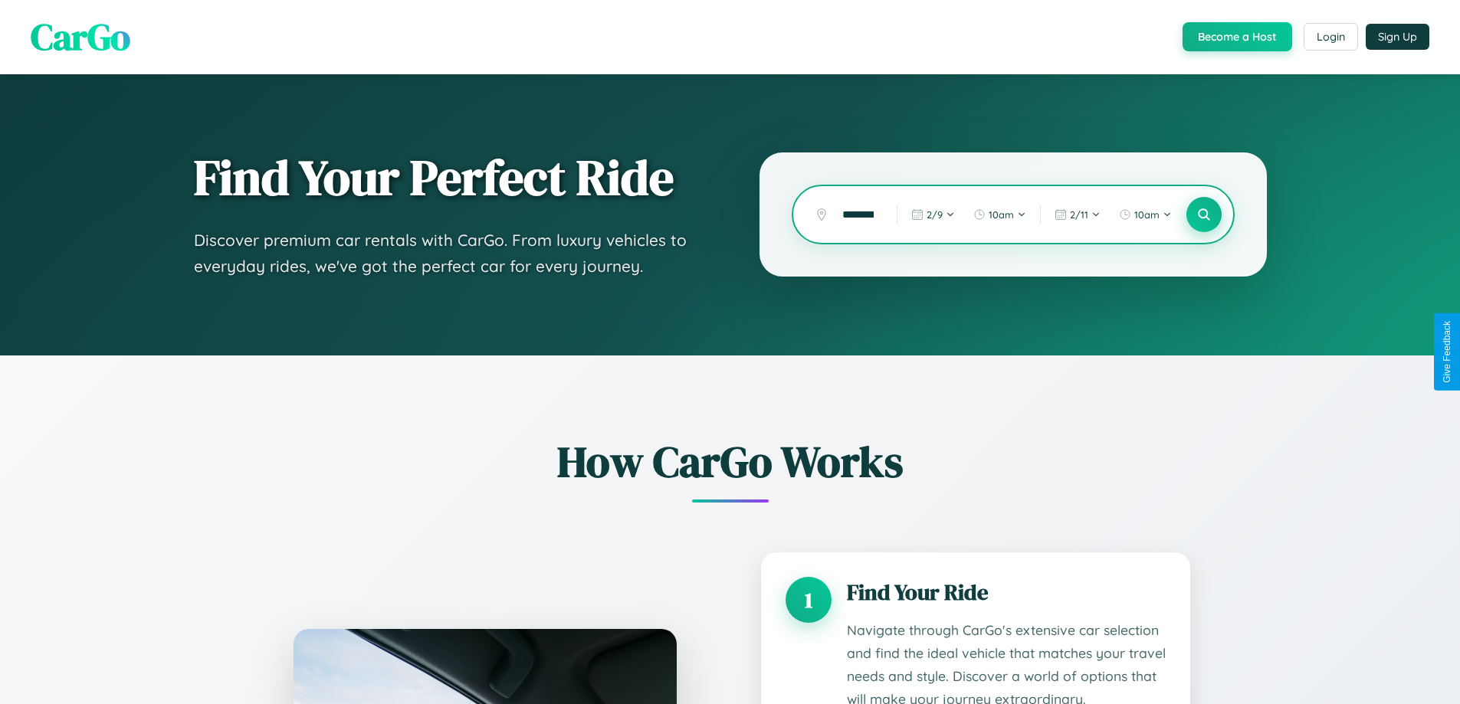
click at [1203, 215] on icon at bounding box center [1204, 215] width 15 height 15
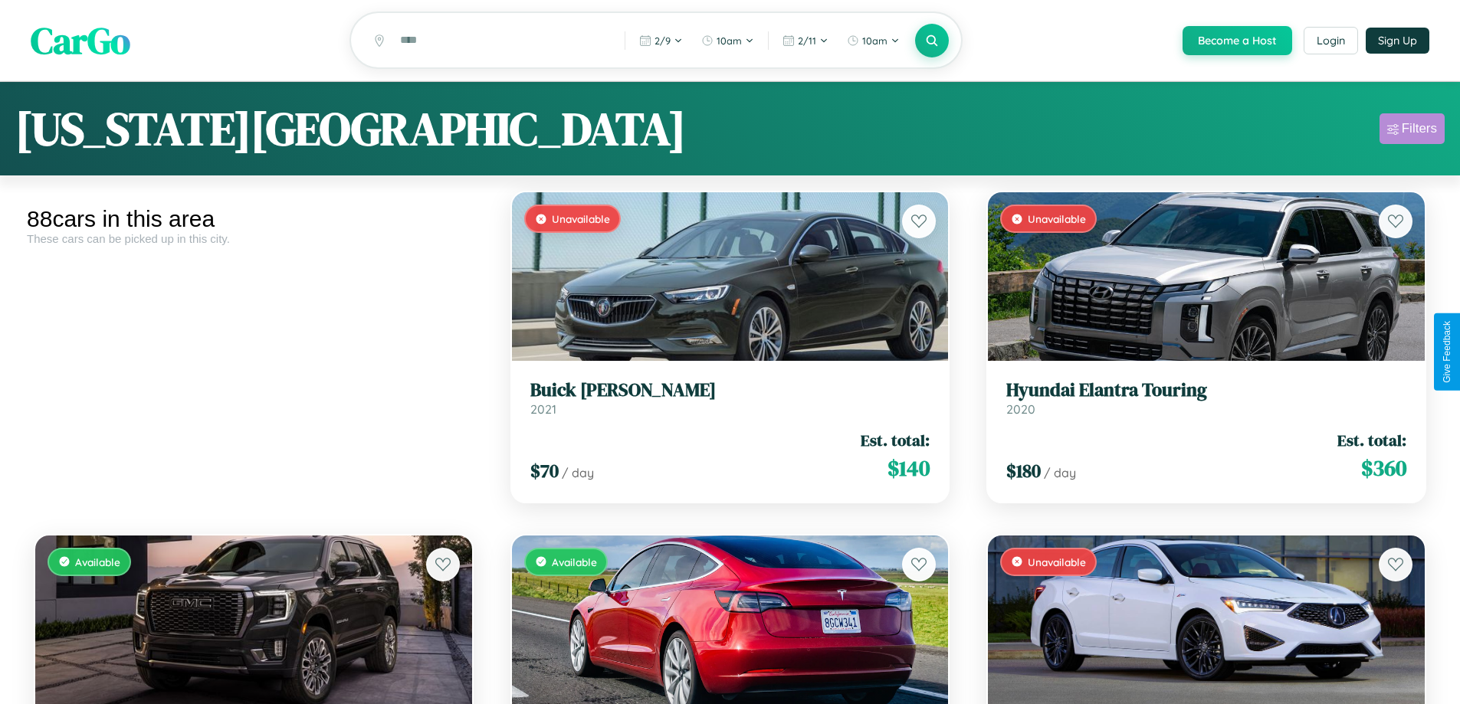
click at [1412, 131] on div "Filters" at bounding box center [1419, 128] width 35 height 15
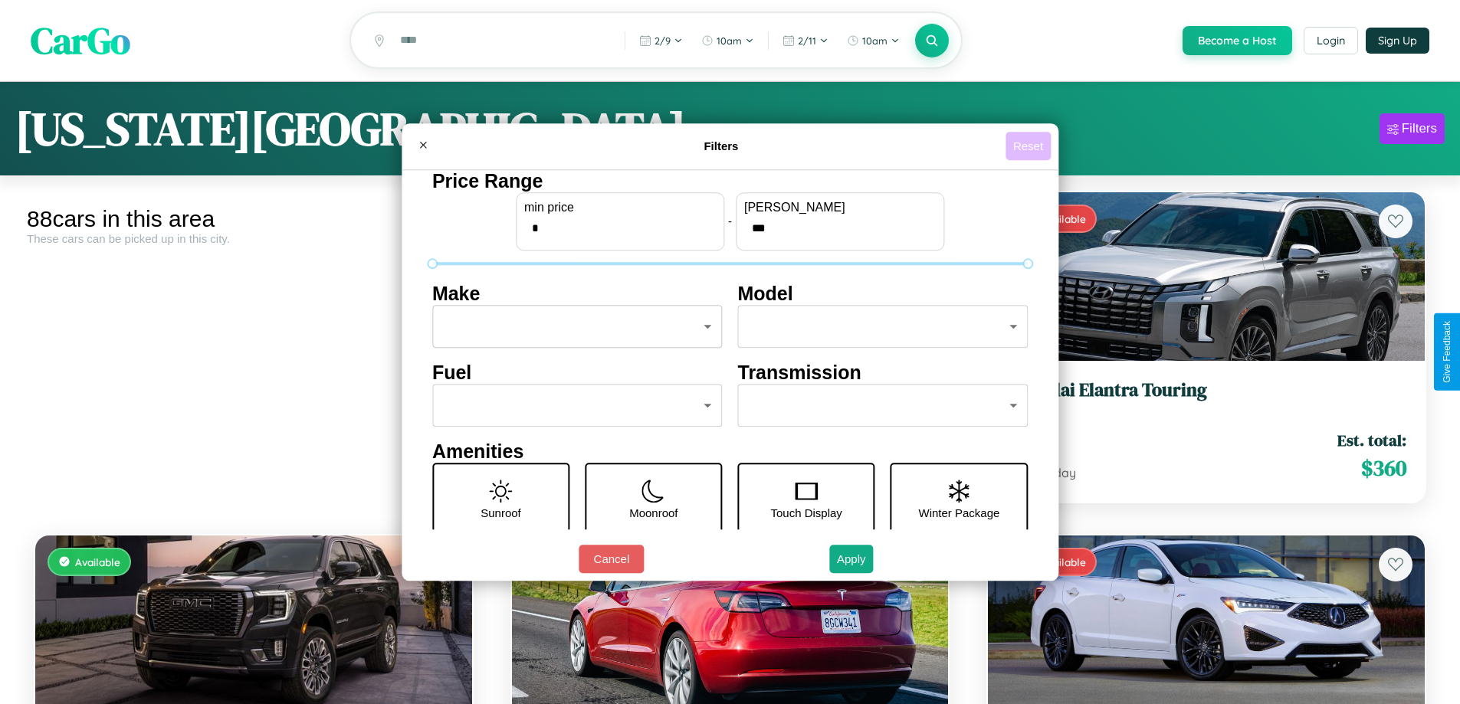
click at [1030, 146] on button "Reset" at bounding box center [1028, 146] width 45 height 28
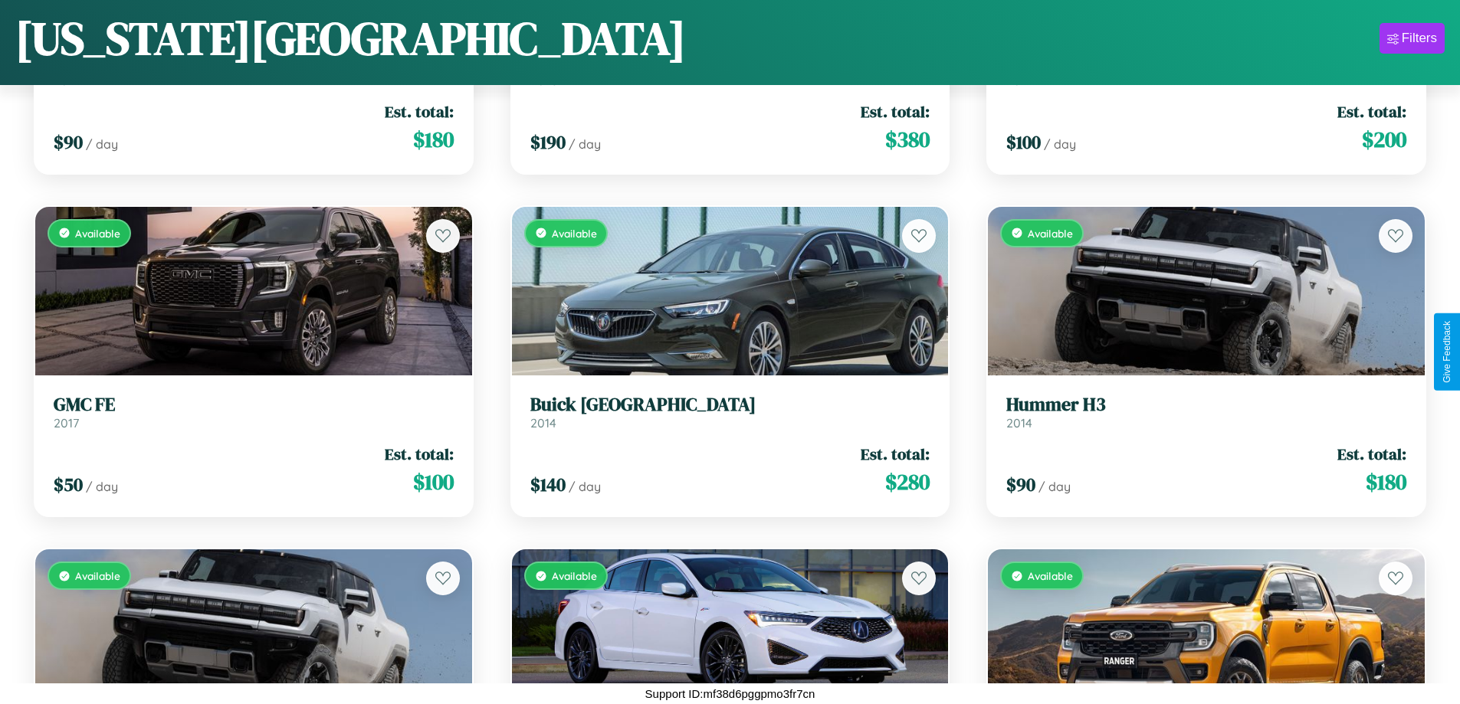
scroll to position [4335, 0]
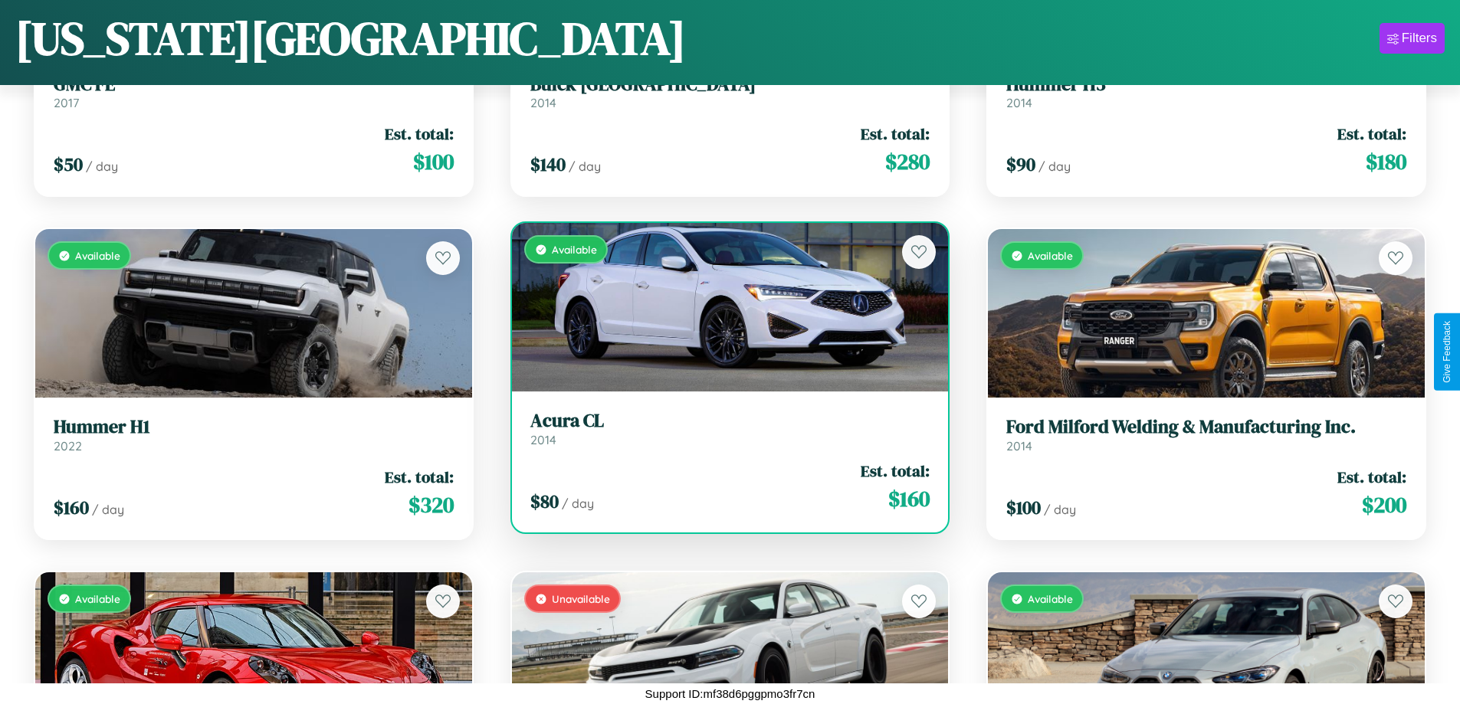
click at [724, 433] on link "Acura CL 2014" at bounding box center [730, 429] width 400 height 38
click at [724, 428] on h3 "Acura CL" at bounding box center [730, 421] width 400 height 22
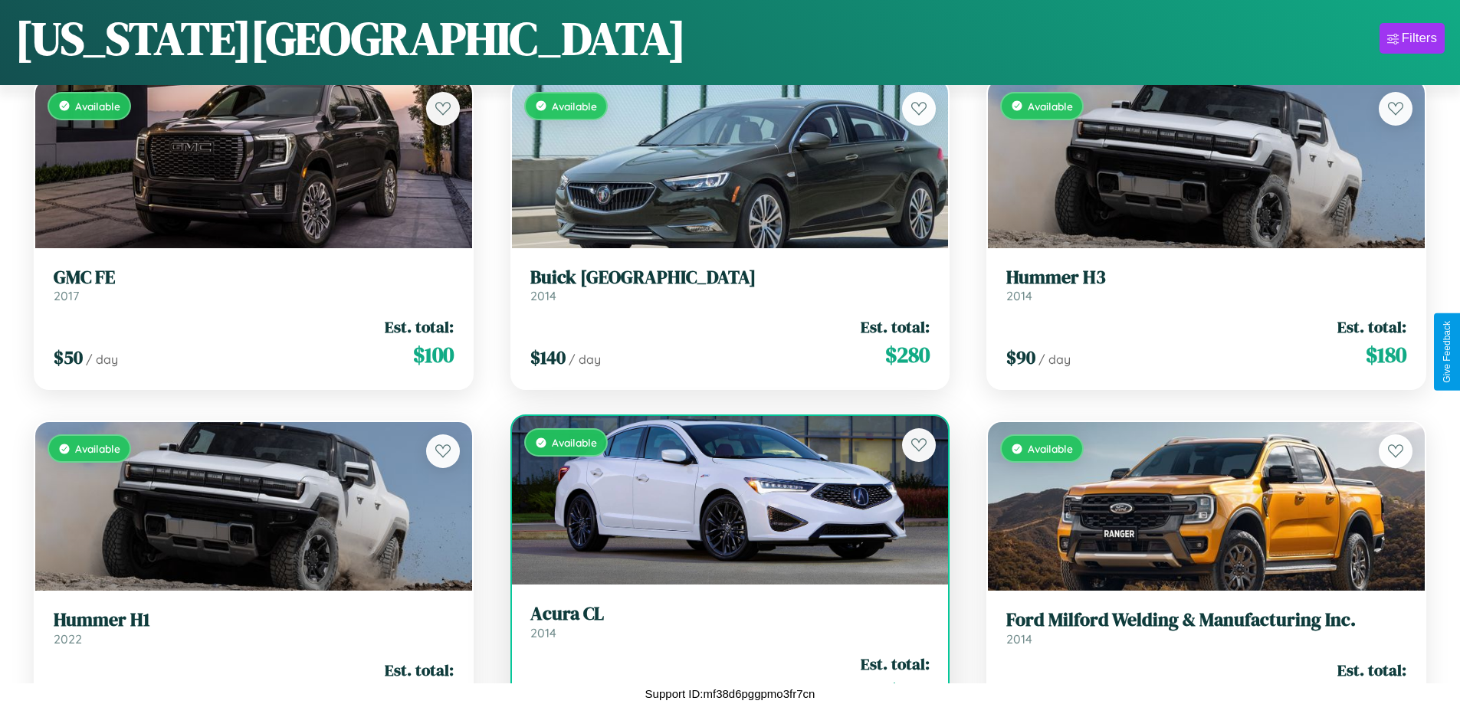
scroll to position [3304, 0]
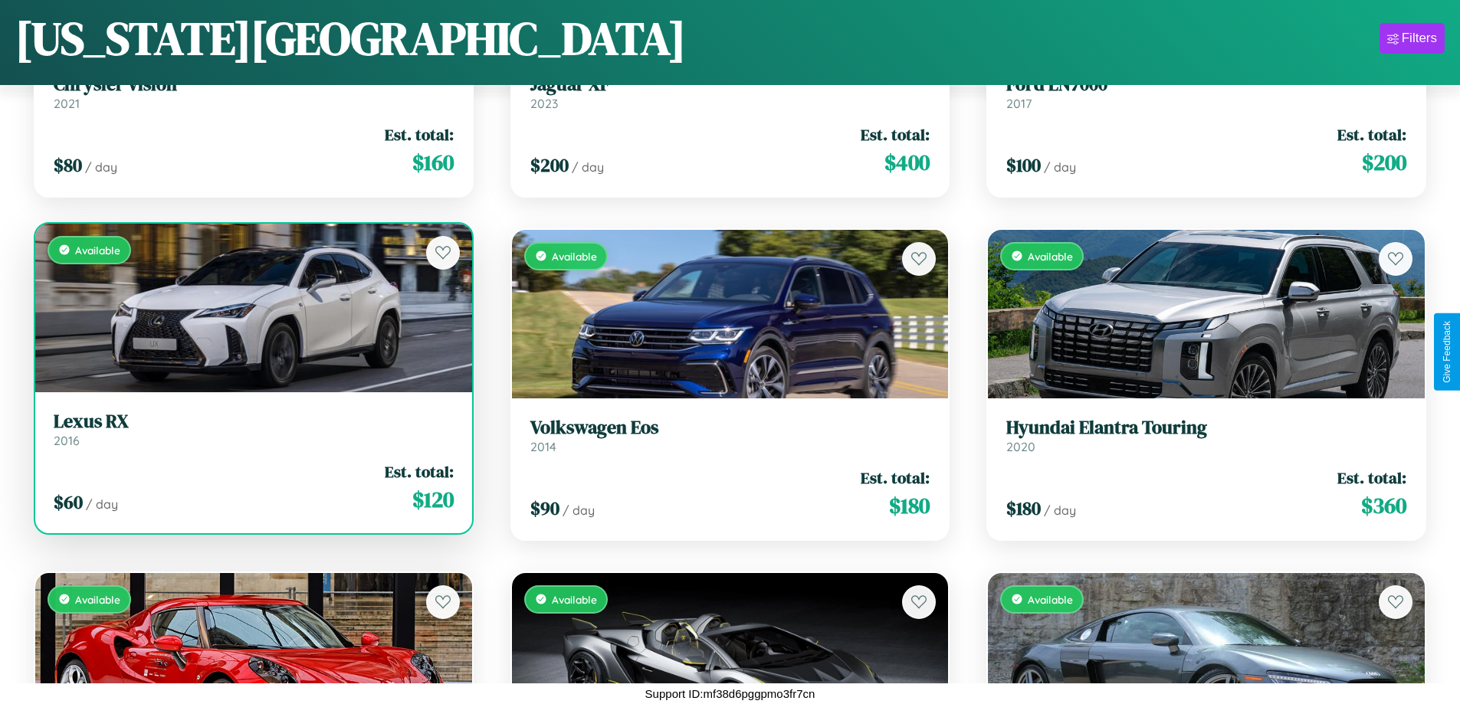
click at [251, 432] on h3 "Lexus RX" at bounding box center [254, 422] width 400 height 22
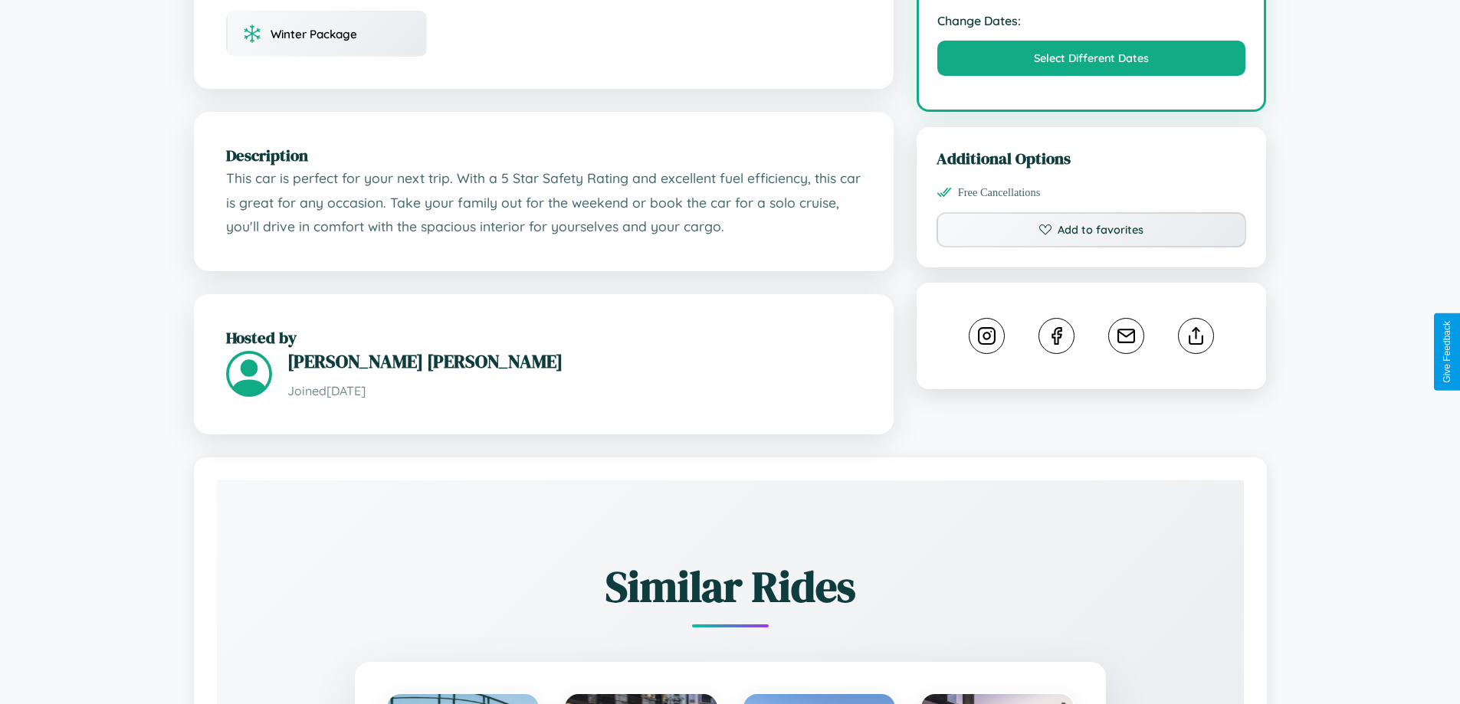
scroll to position [519, 0]
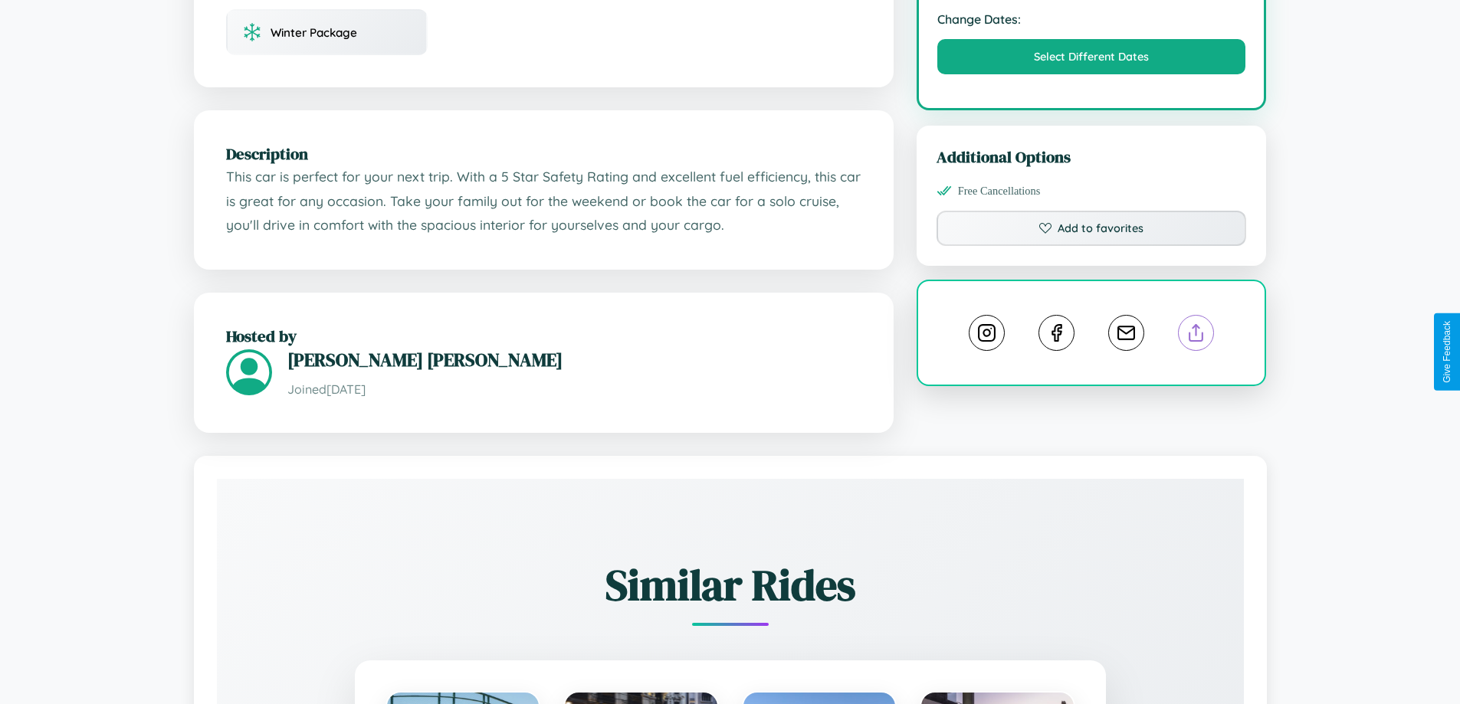
click at [1197, 336] on line at bounding box center [1197, 330] width 0 height 11
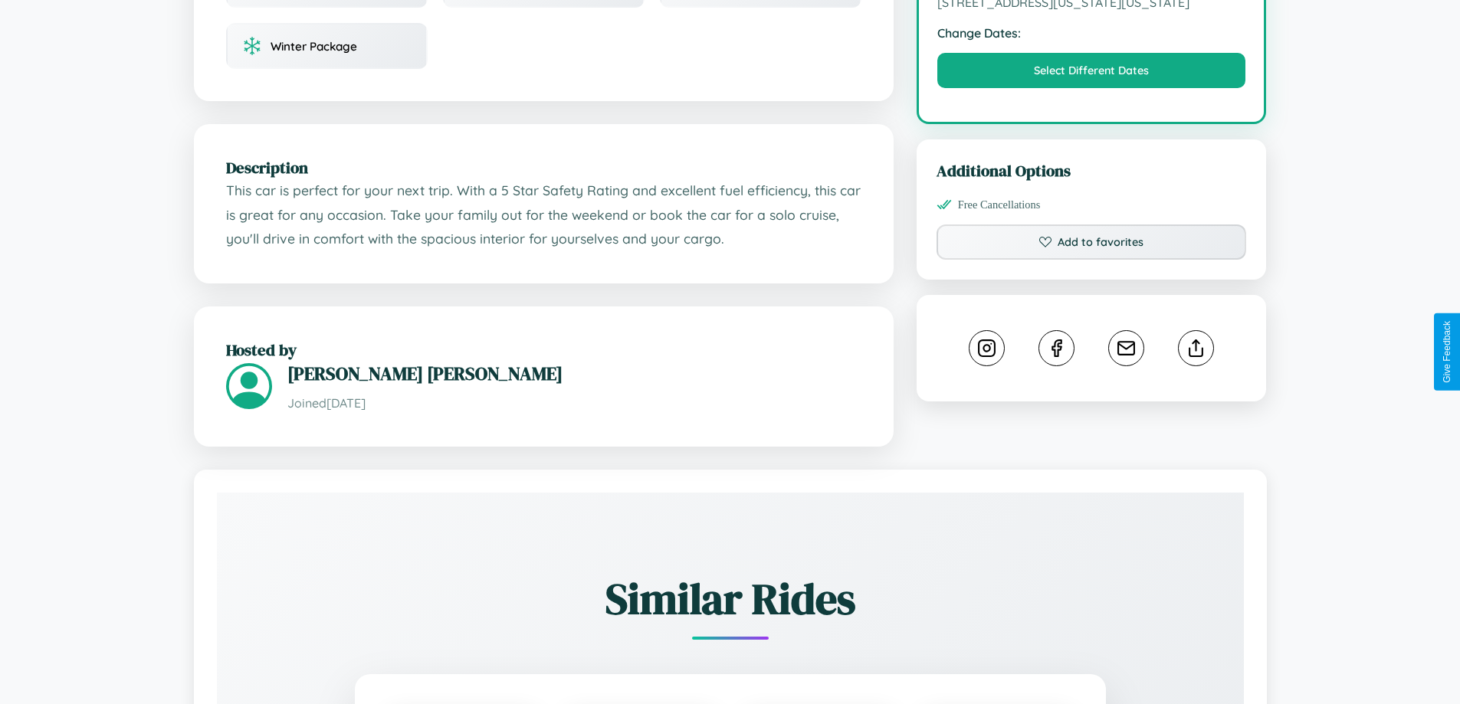
scroll to position [519, 0]
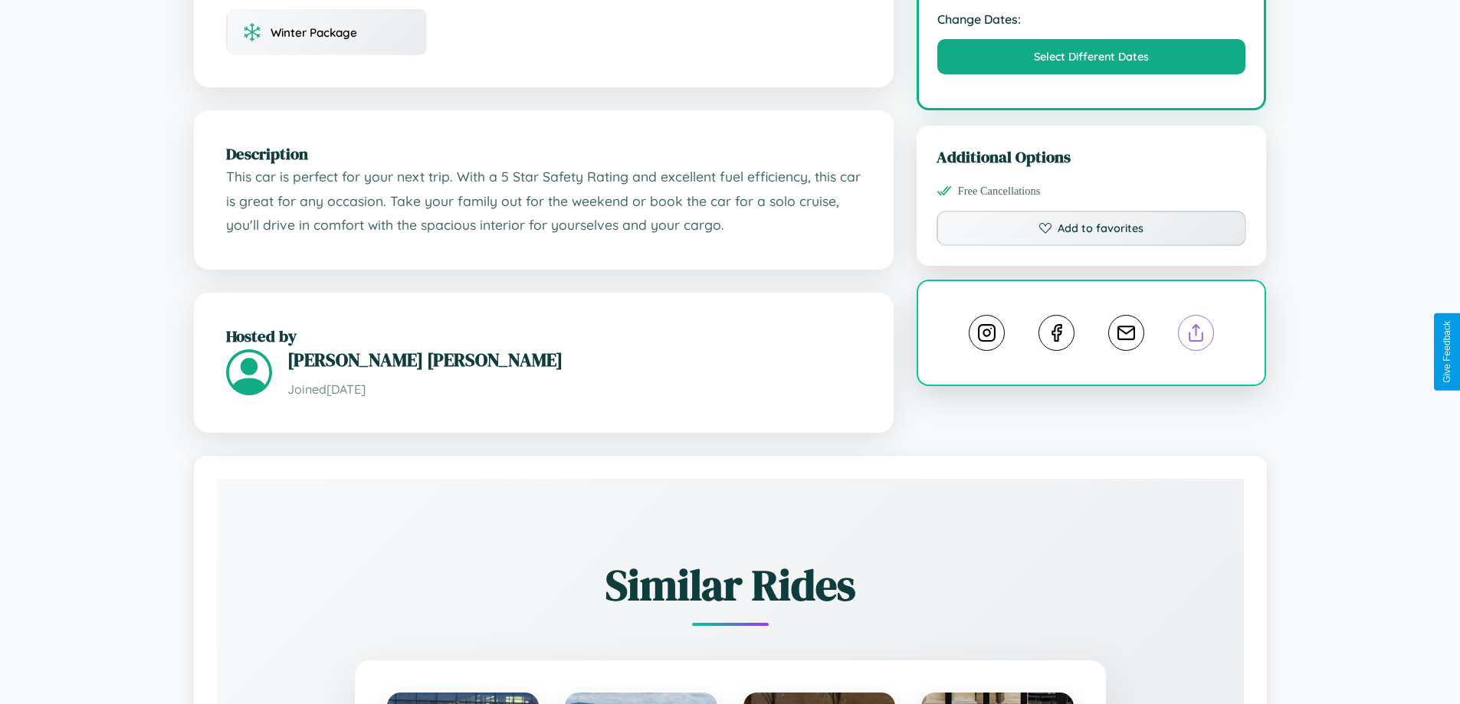
click at [1197, 336] on line at bounding box center [1197, 330] width 0 height 11
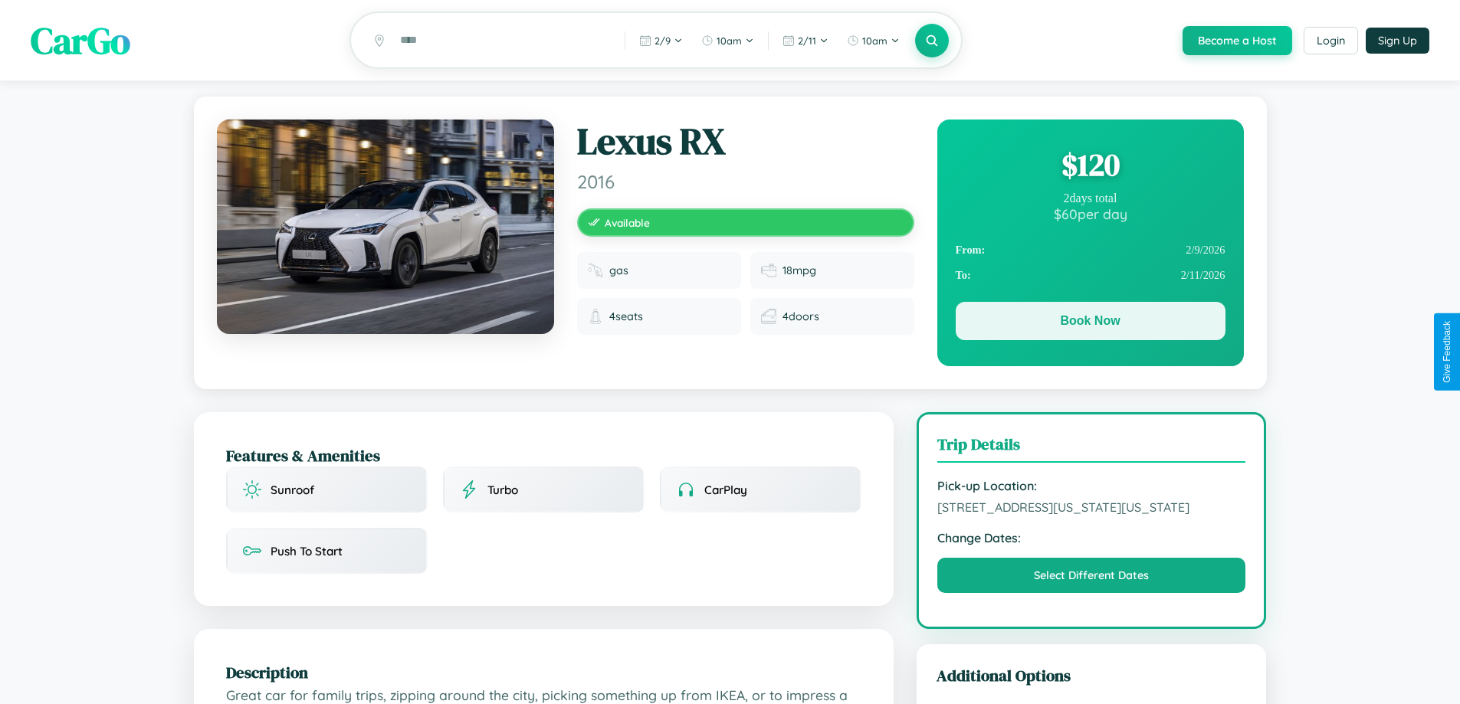
click at [1090, 325] on button "Book Now" at bounding box center [1091, 321] width 270 height 38
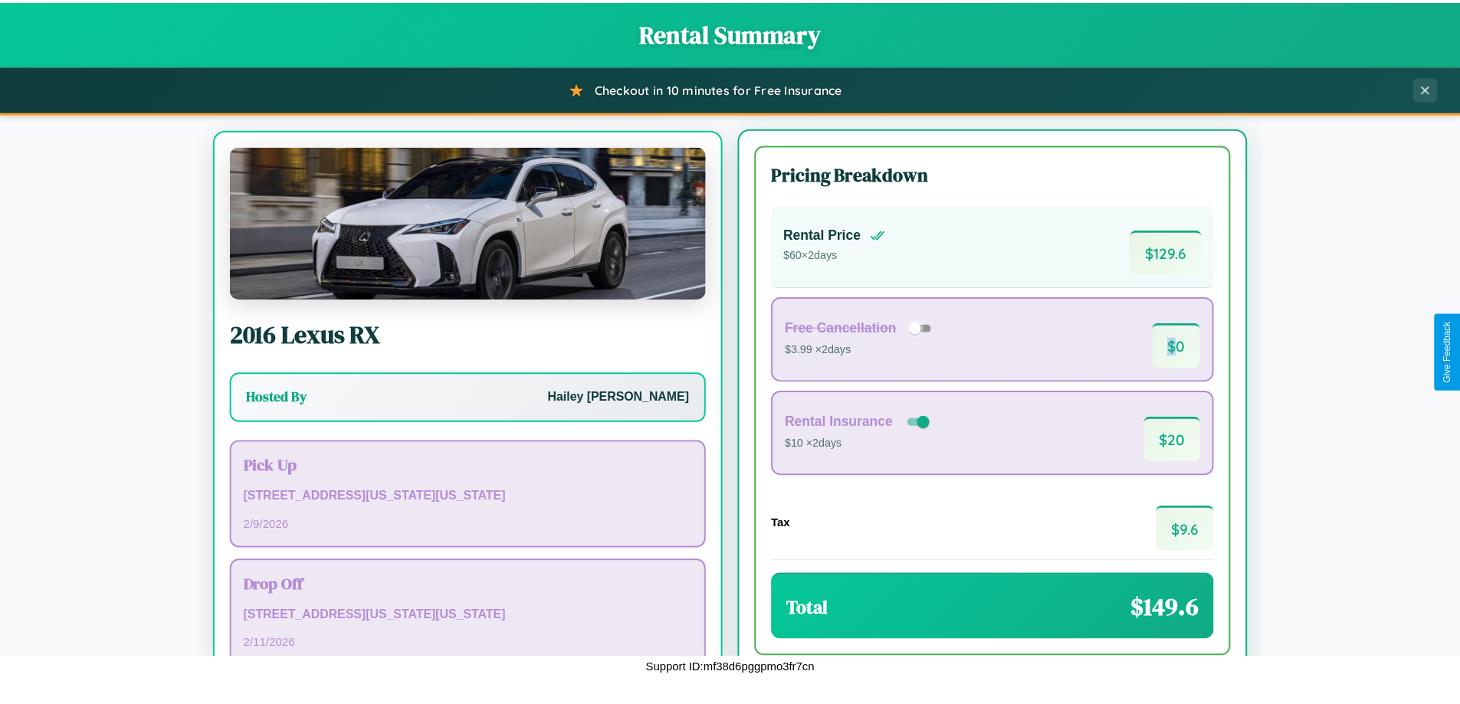
scroll to position [71, 0]
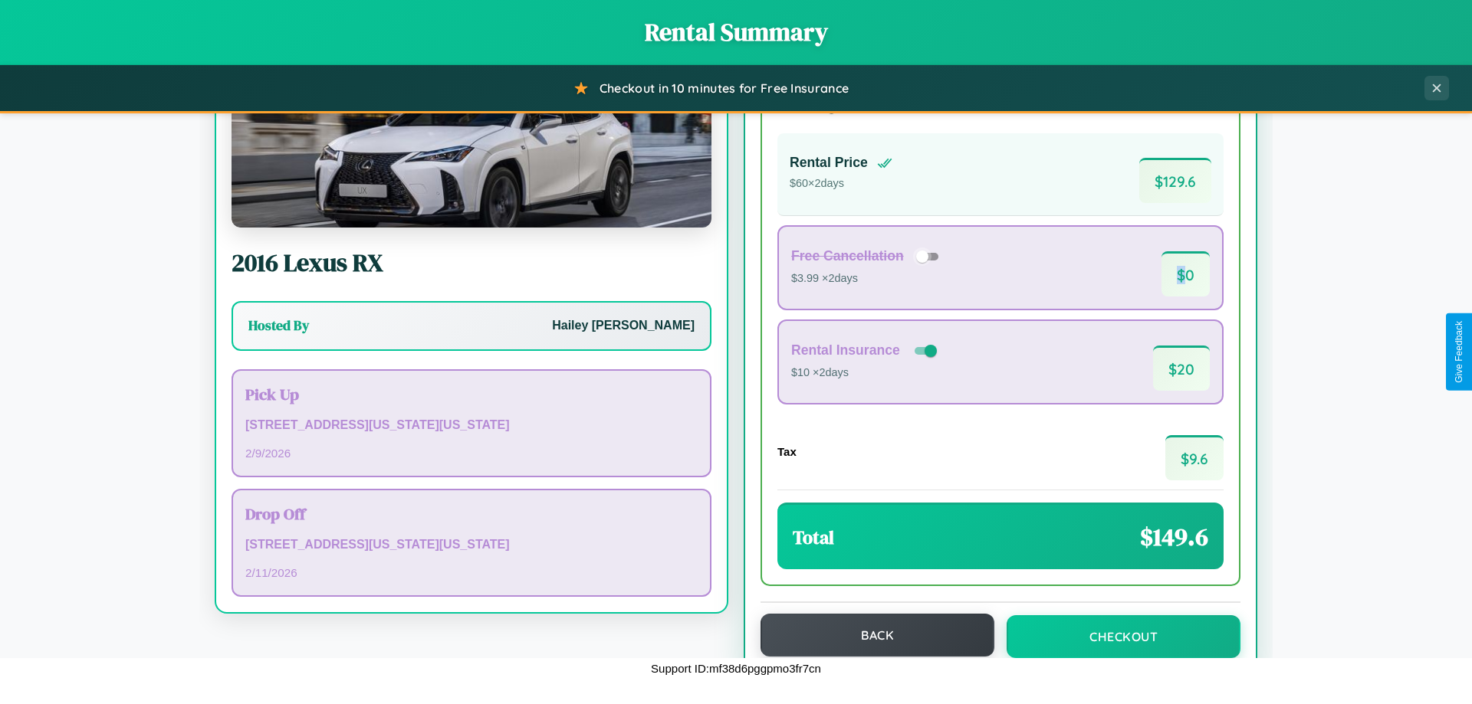
click at [870, 635] on button "Back" at bounding box center [877, 635] width 234 height 43
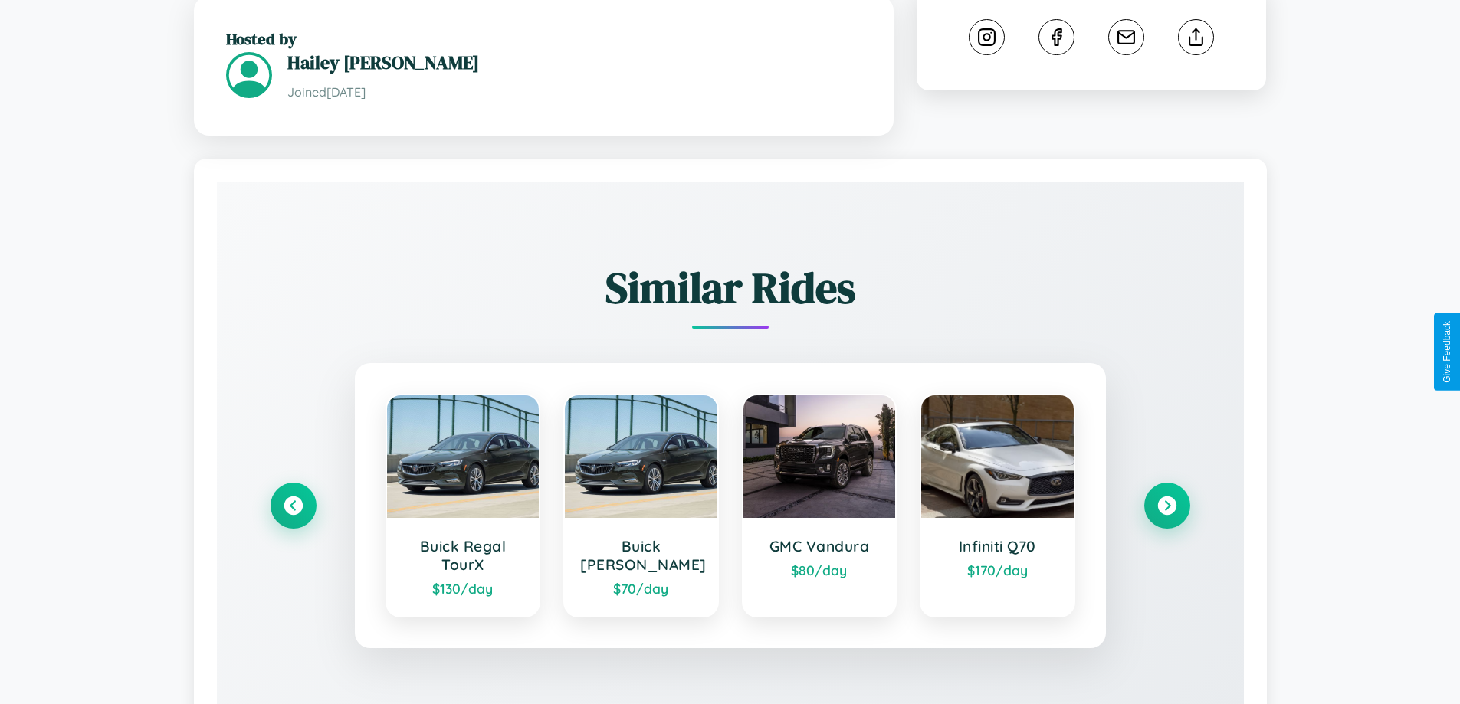
scroll to position [898, 0]
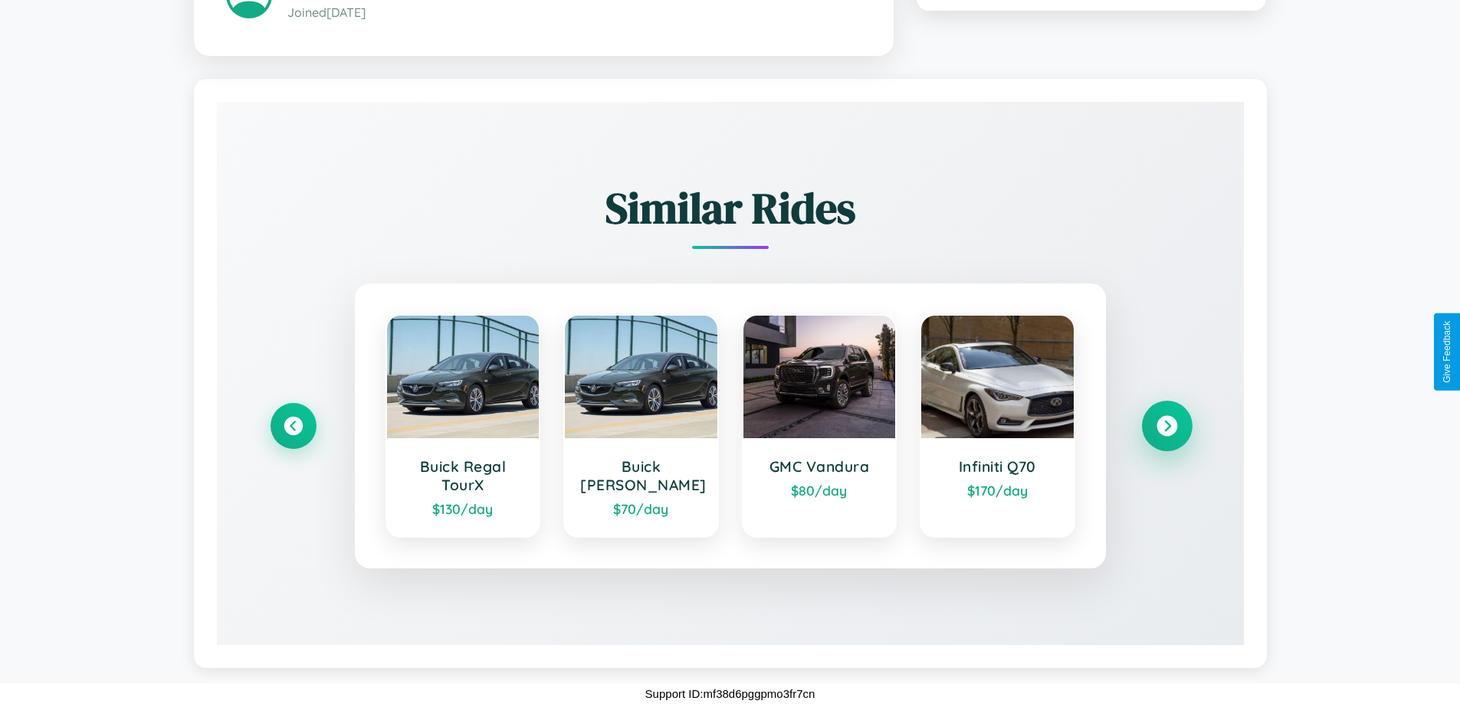
click at [1167, 425] on icon at bounding box center [1167, 425] width 21 height 21
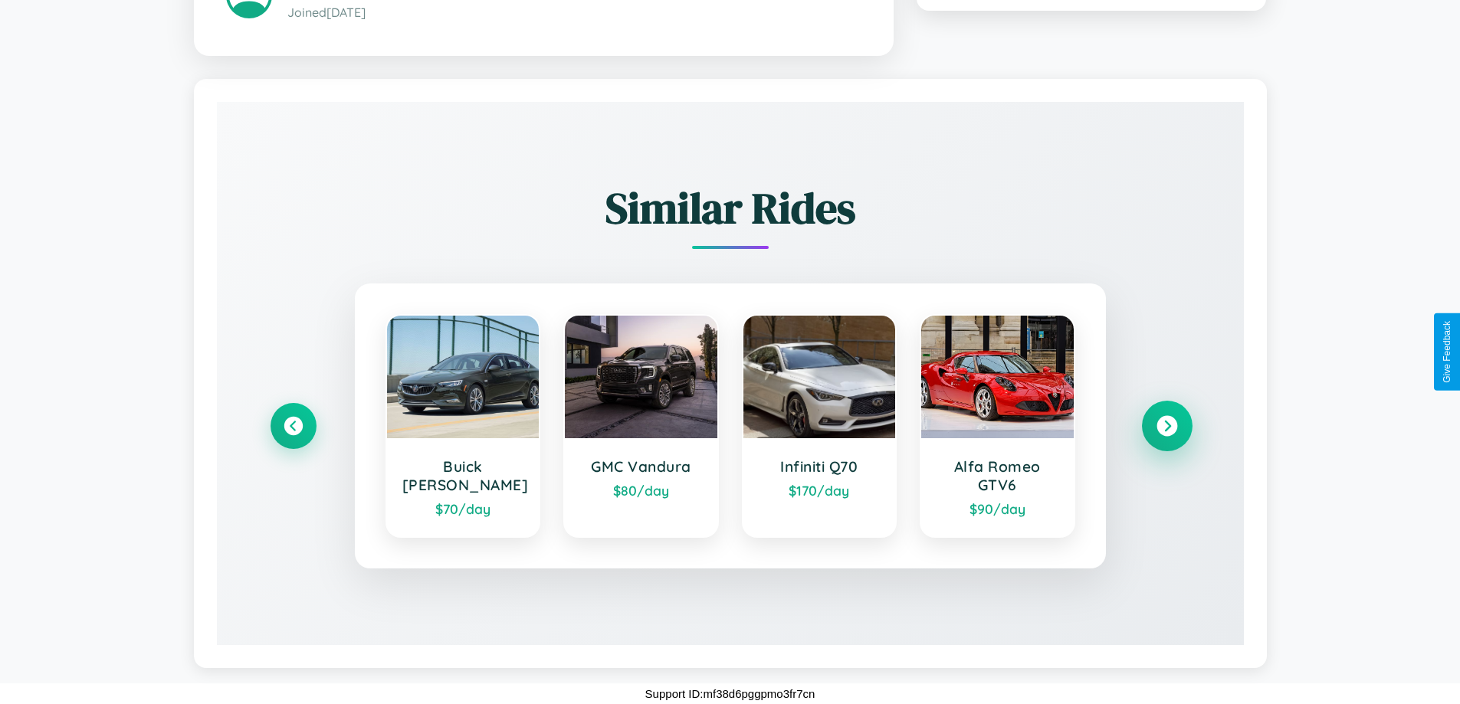
click at [1167, 425] on icon at bounding box center [1167, 425] width 21 height 21
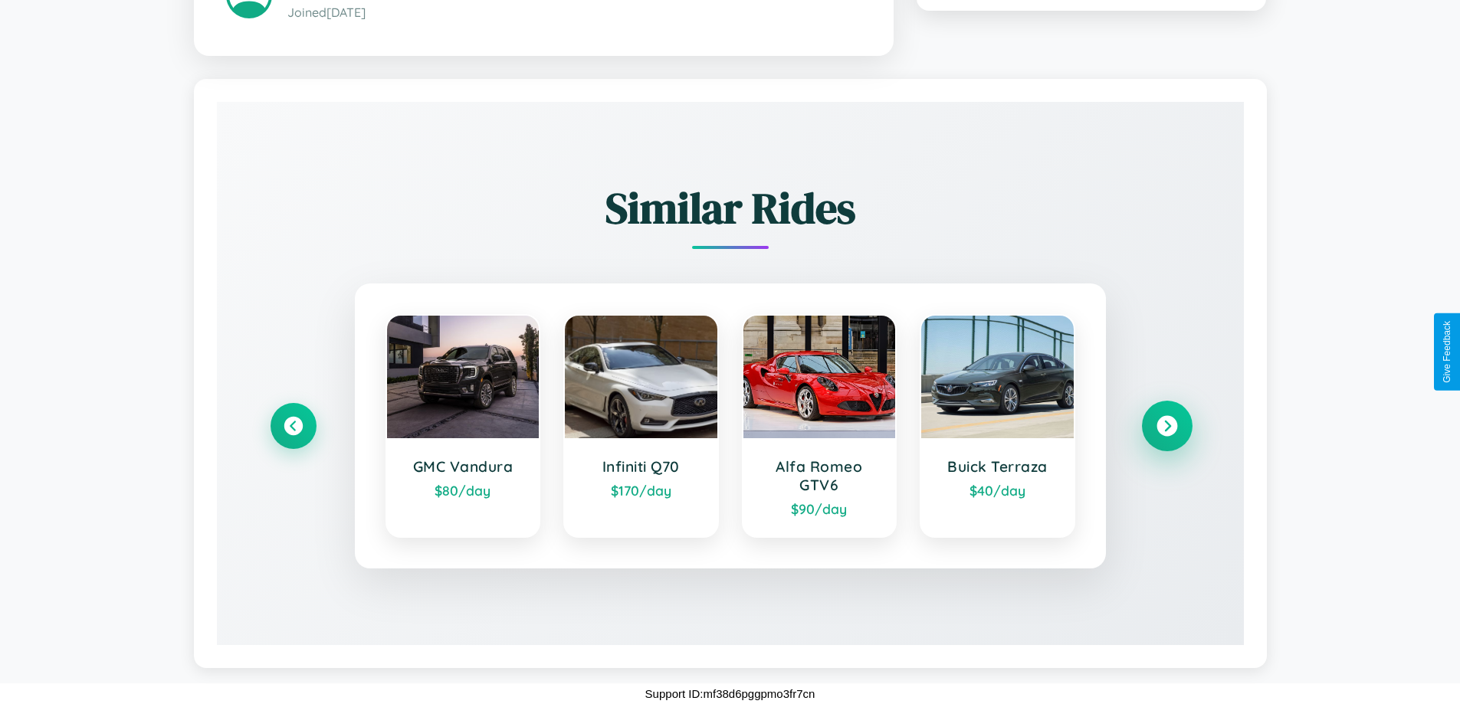
click at [1167, 425] on icon at bounding box center [1167, 425] width 21 height 21
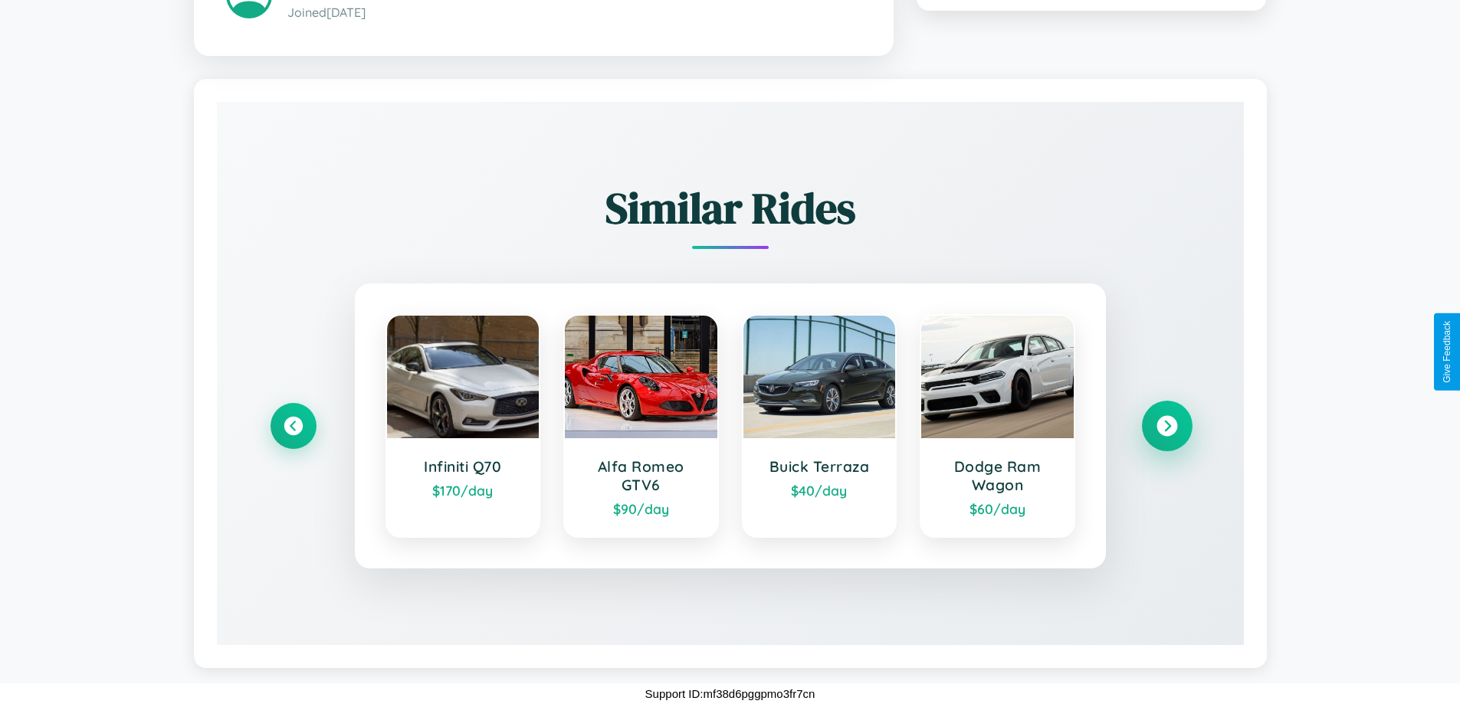
click at [1167, 425] on icon at bounding box center [1167, 425] width 21 height 21
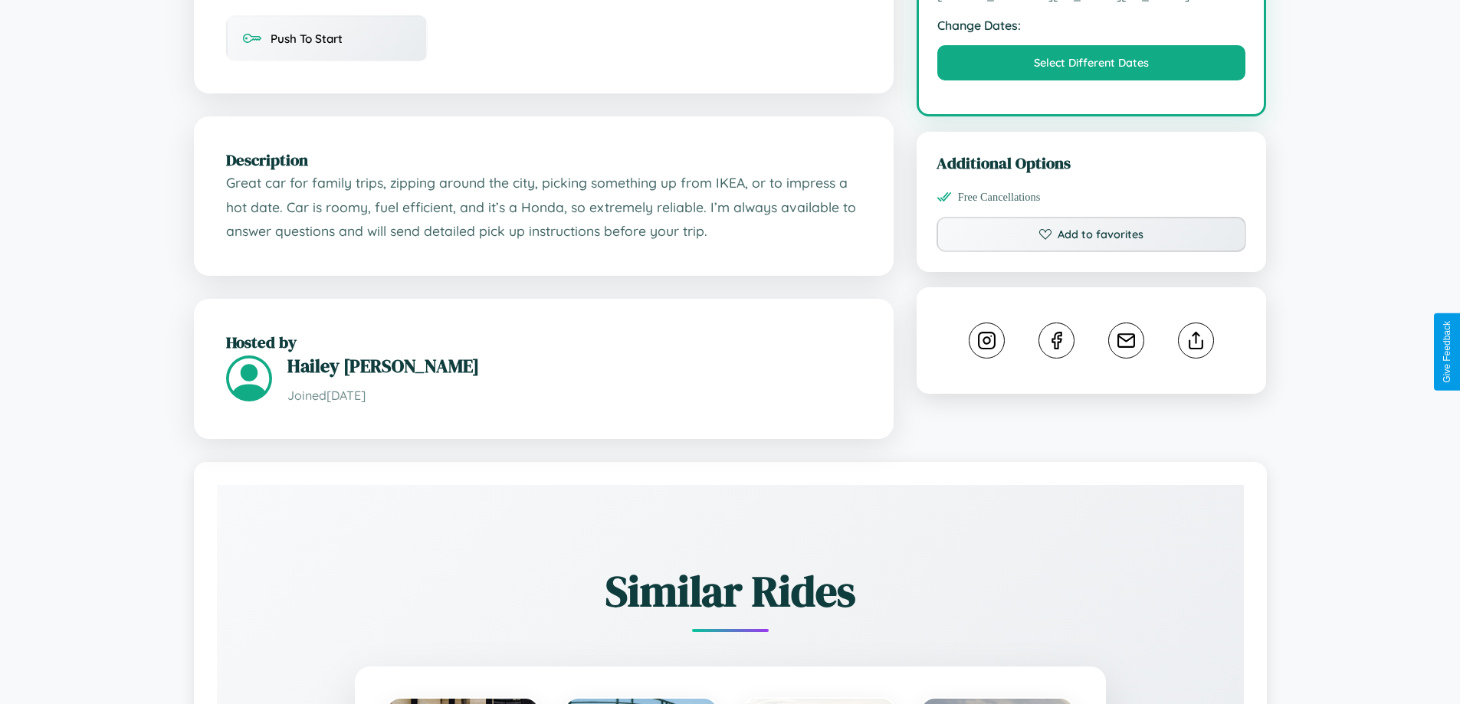
scroll to position [519, 0]
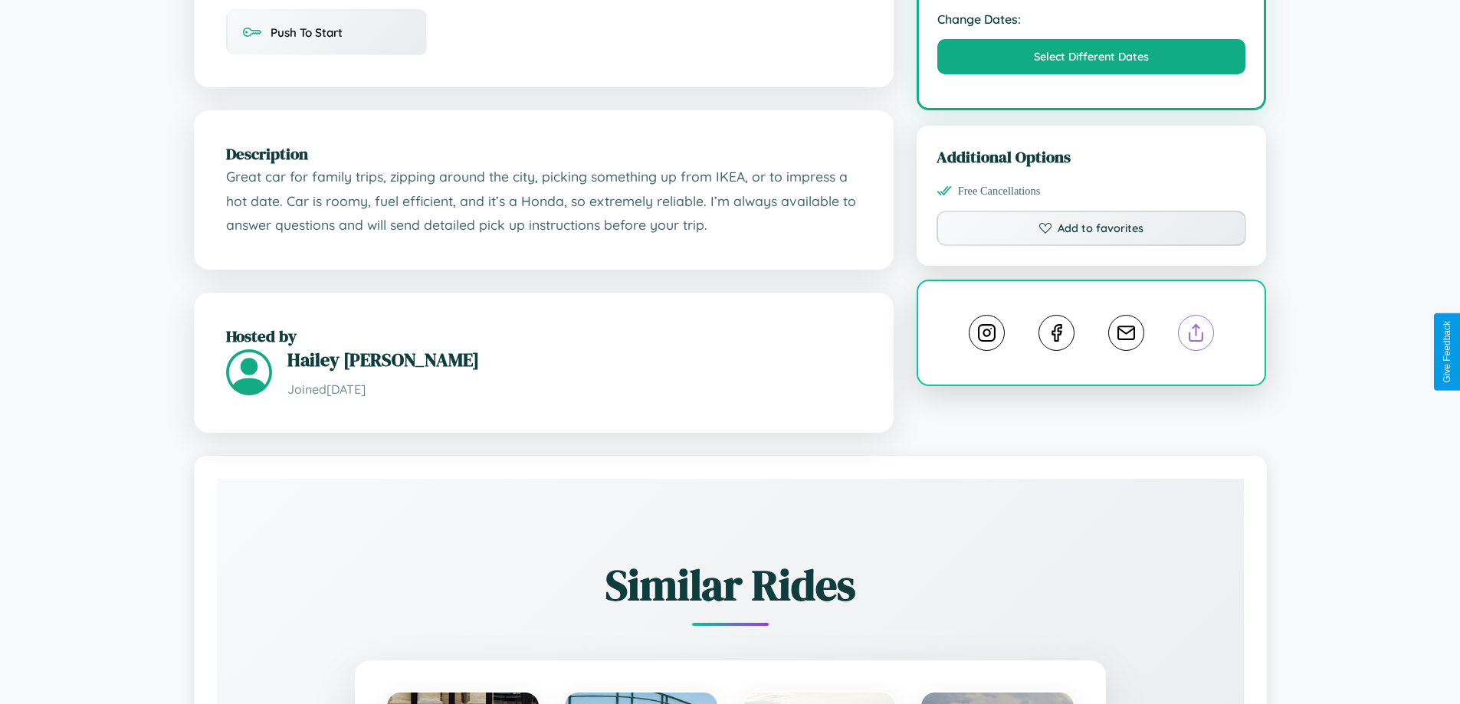
click at [1197, 336] on line at bounding box center [1197, 330] width 0 height 11
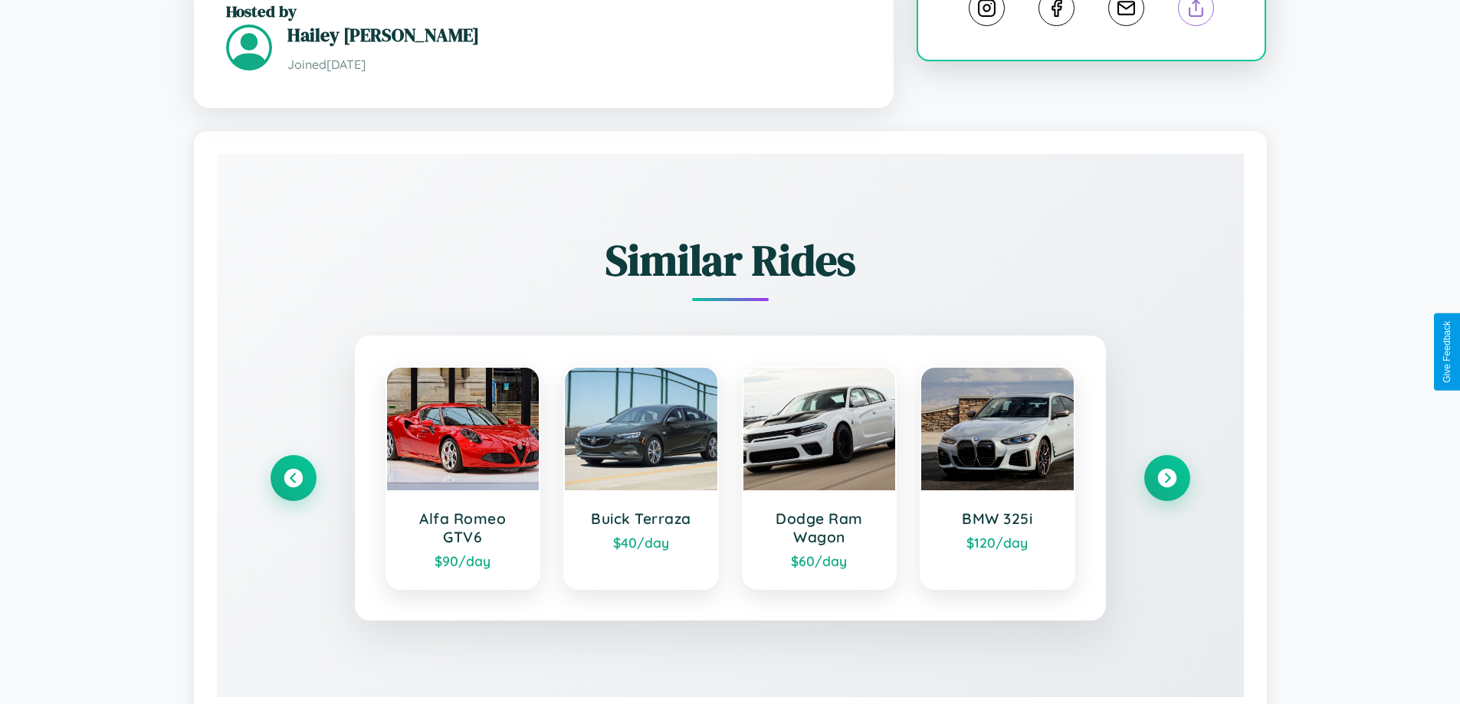
scroll to position [898, 0]
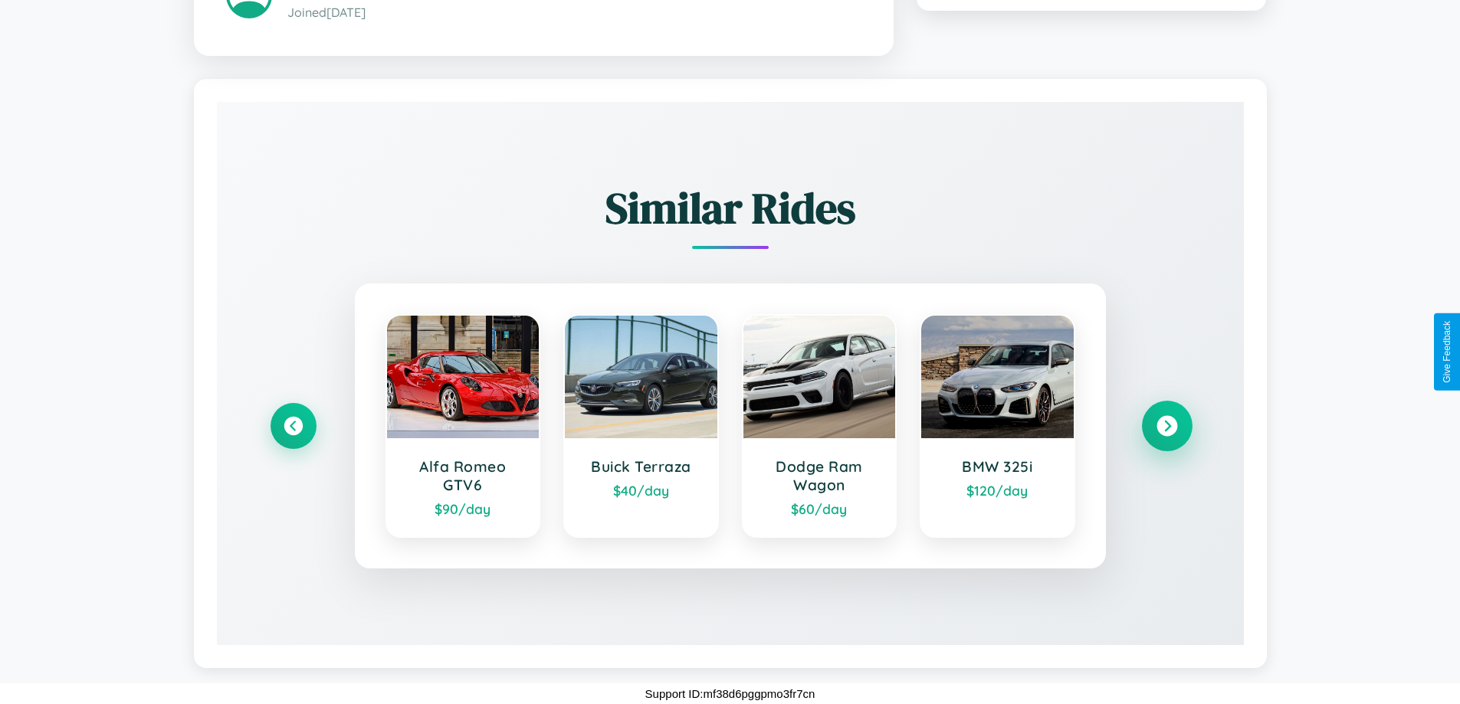
click at [1167, 425] on icon at bounding box center [1167, 425] width 21 height 21
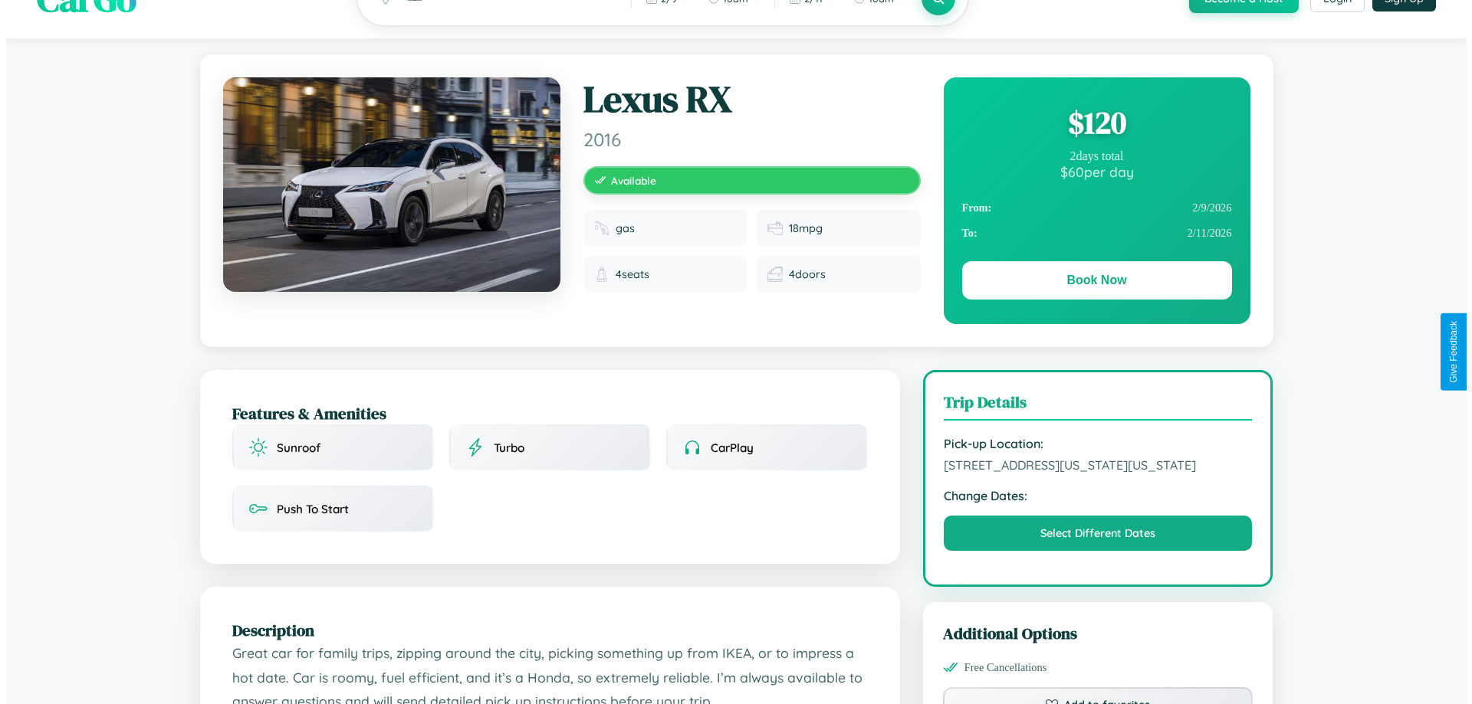
scroll to position [0, 0]
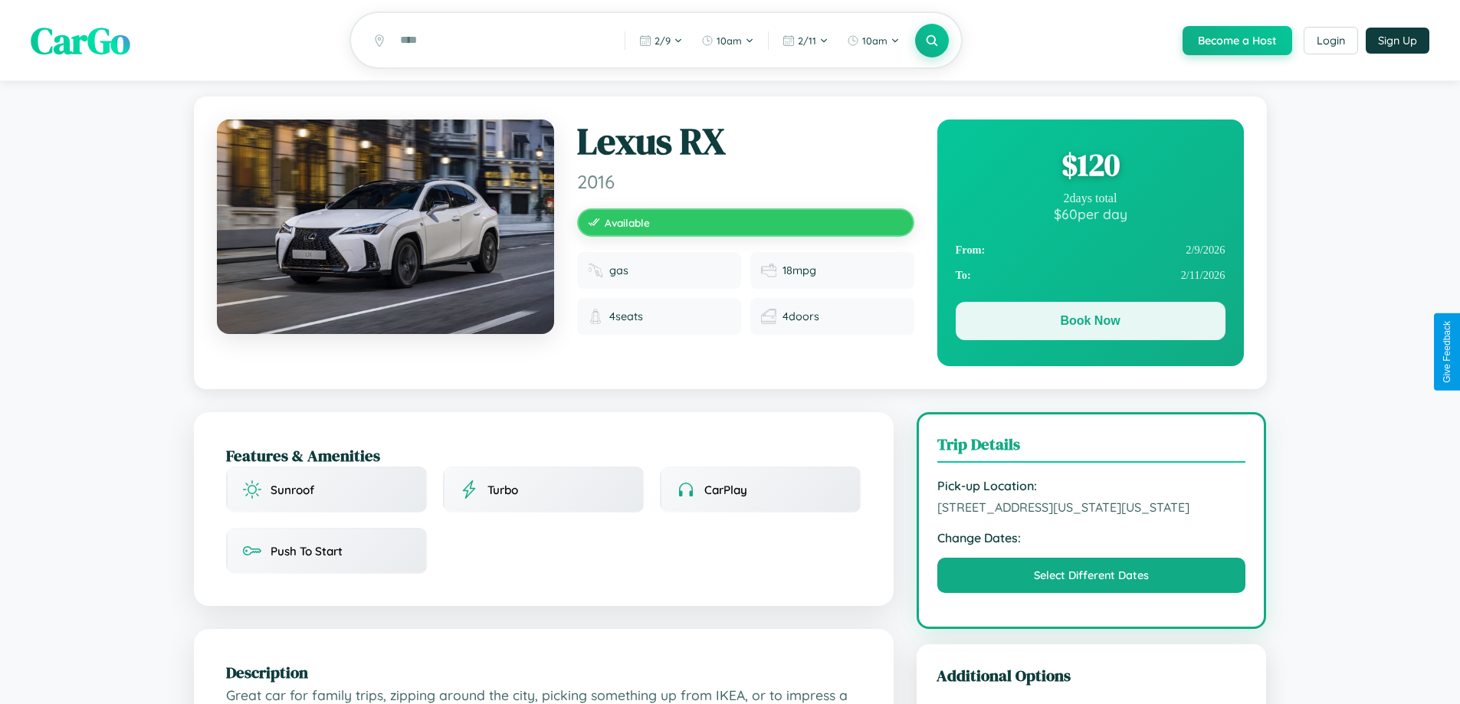
click at [1090, 323] on button "Book Now" at bounding box center [1091, 321] width 270 height 38
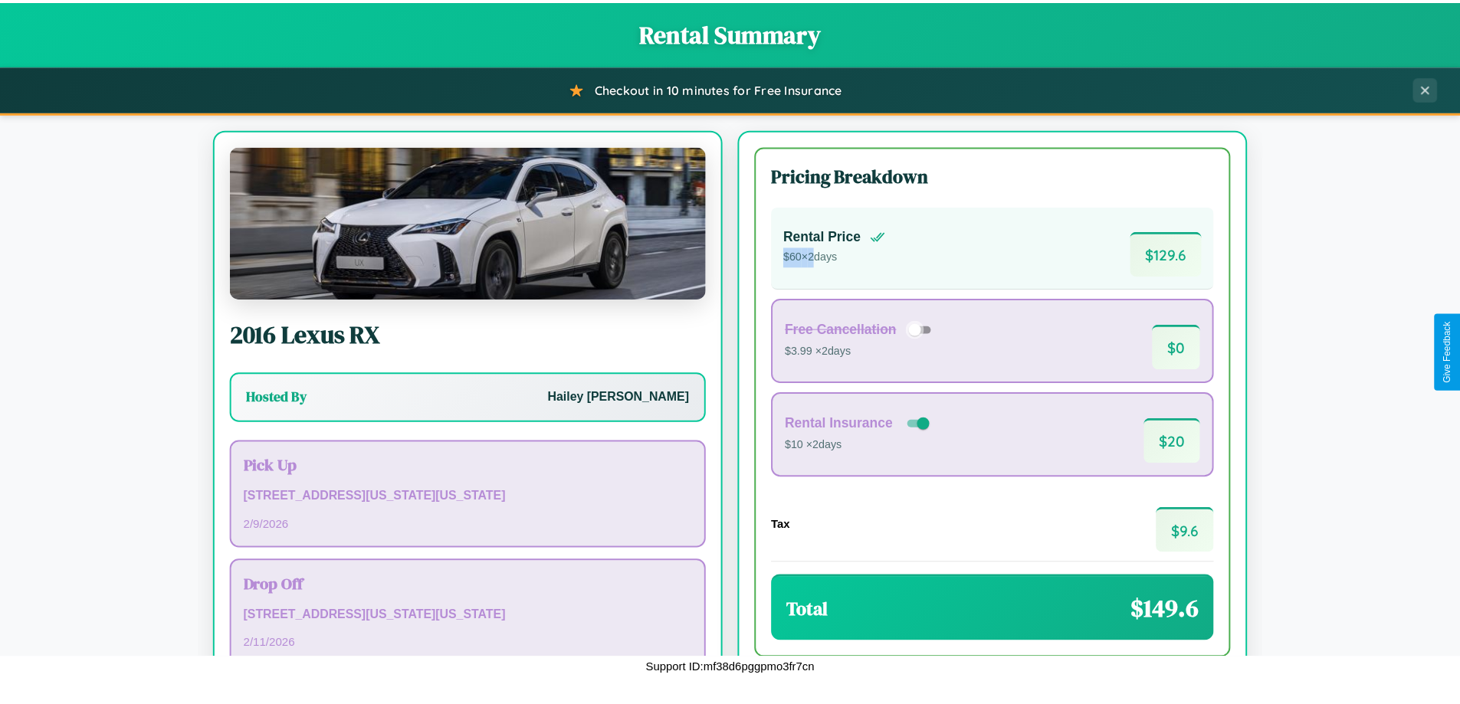
scroll to position [105, 0]
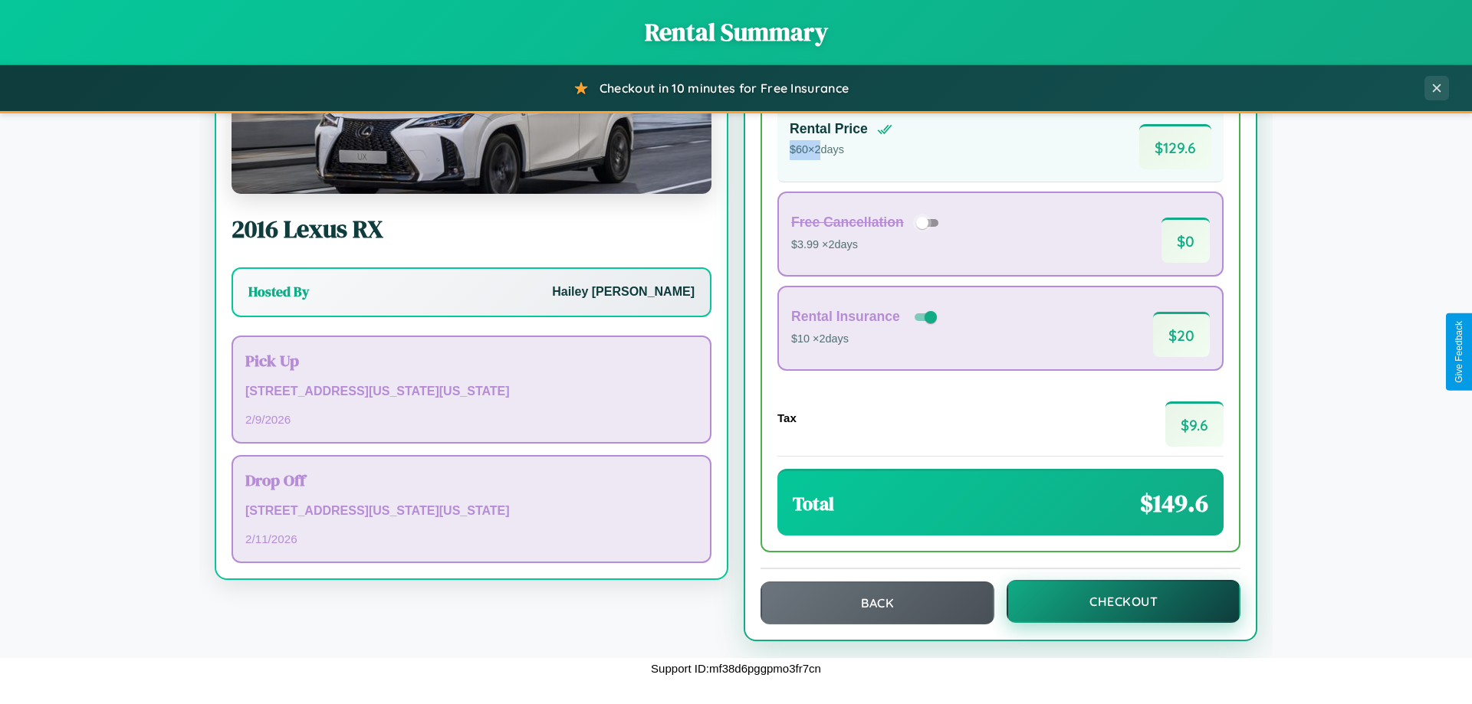
click at [1113, 602] on button "Checkout" at bounding box center [1123, 601] width 234 height 43
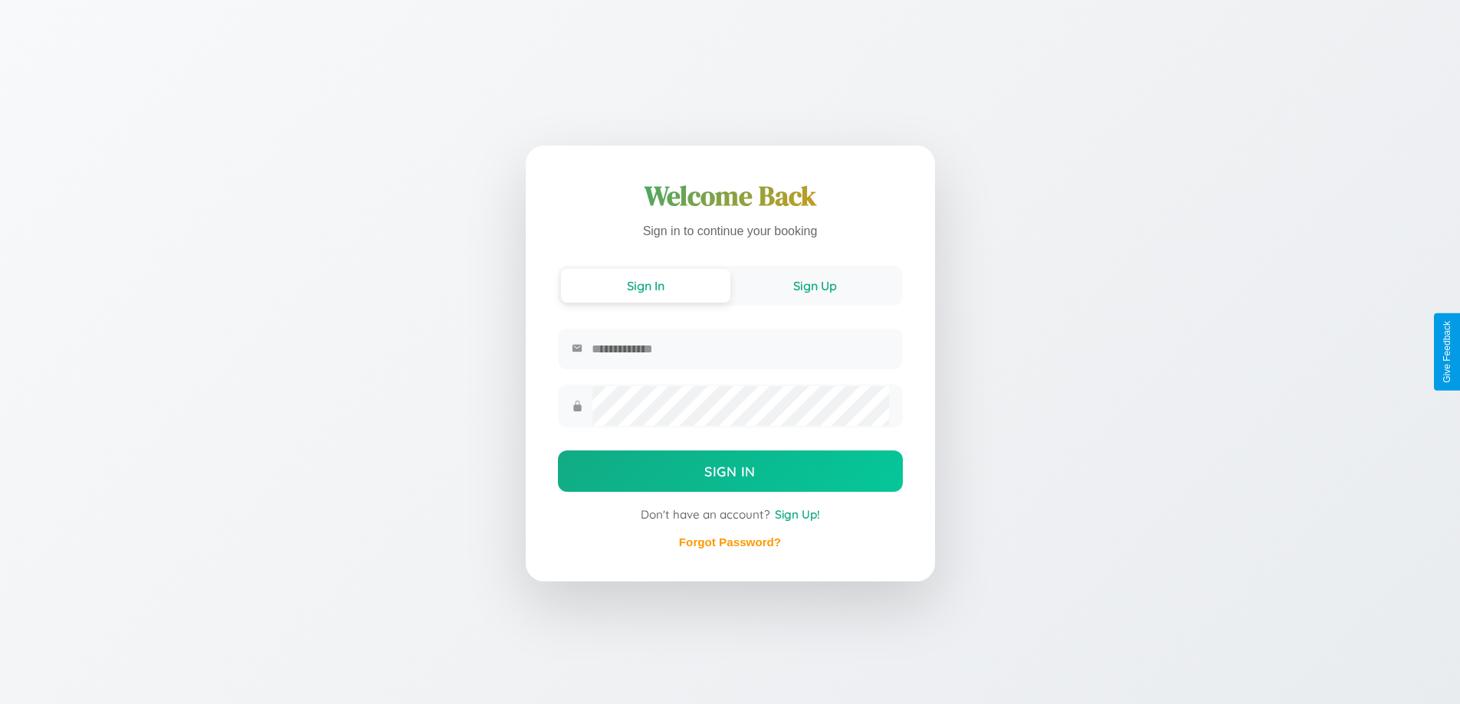
click at [815, 284] on button "Sign Up" at bounding box center [814, 286] width 169 height 34
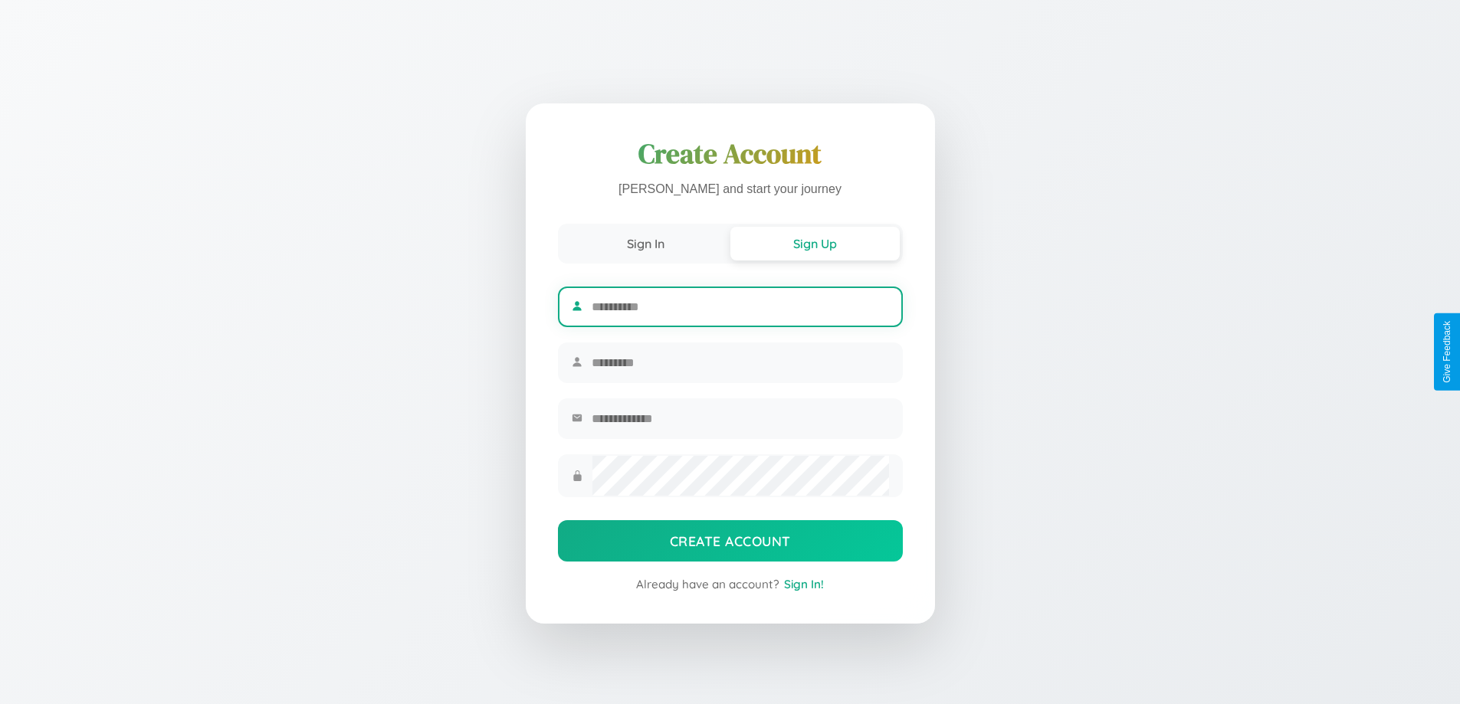
click at [740, 304] on input "text" at bounding box center [740, 307] width 297 height 38
type input "******"
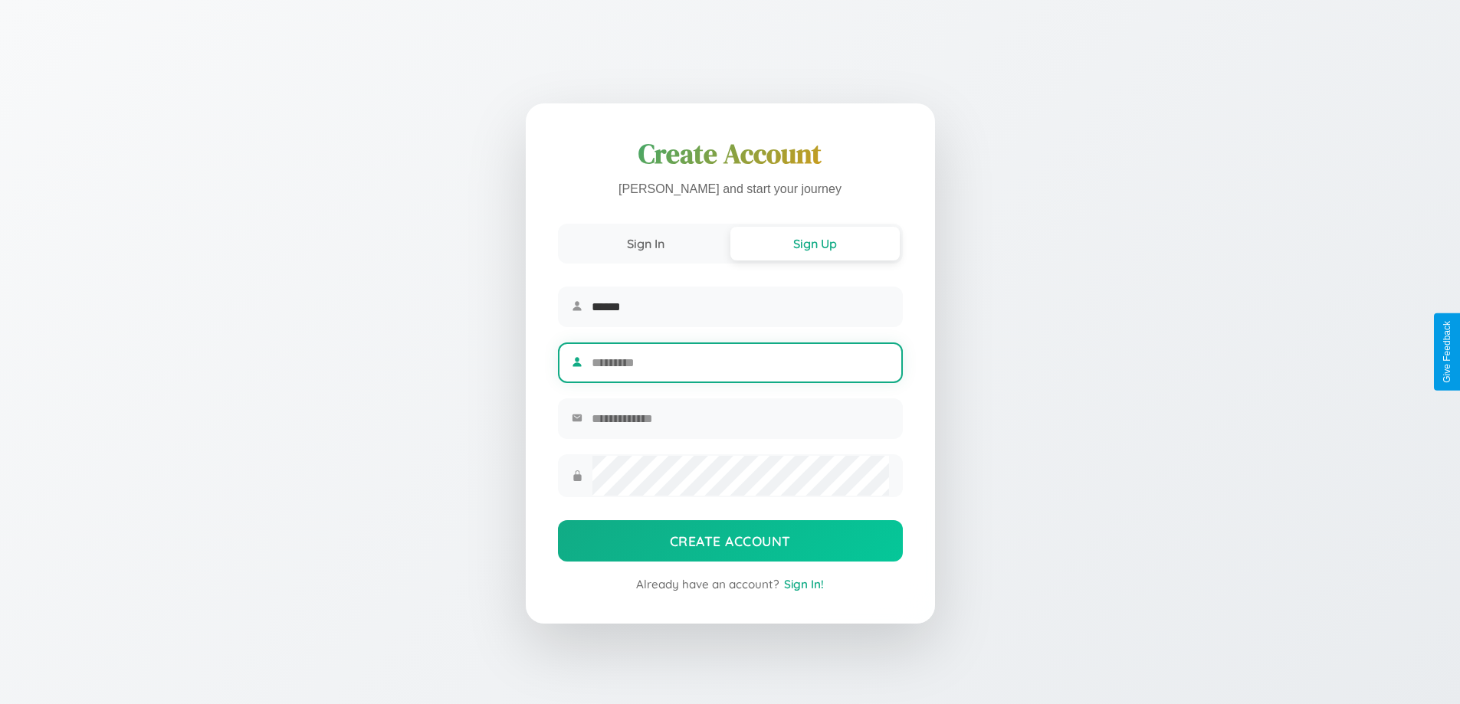
click at [740, 363] on input "text" at bounding box center [740, 363] width 297 height 38
type input "******"
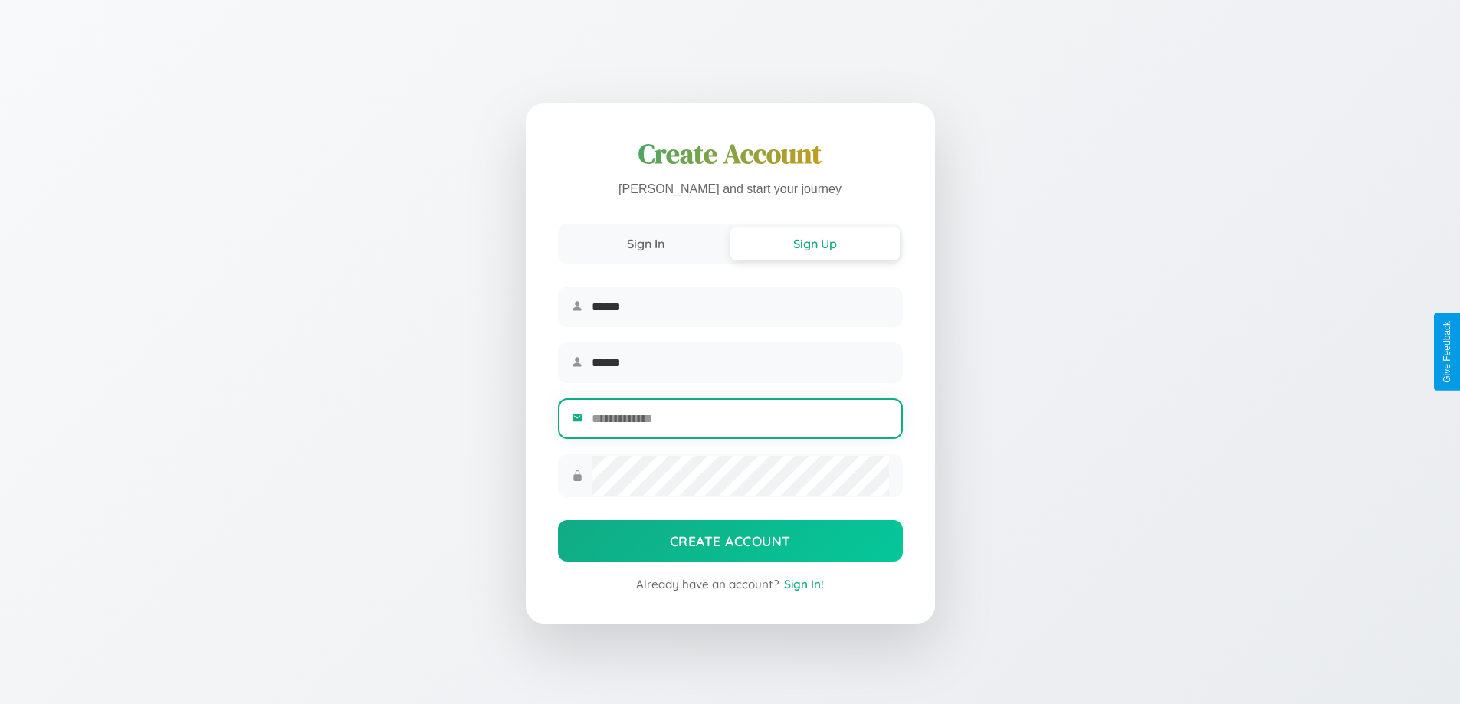
click at [740, 421] on input "email" at bounding box center [740, 419] width 297 height 38
type input "**********"
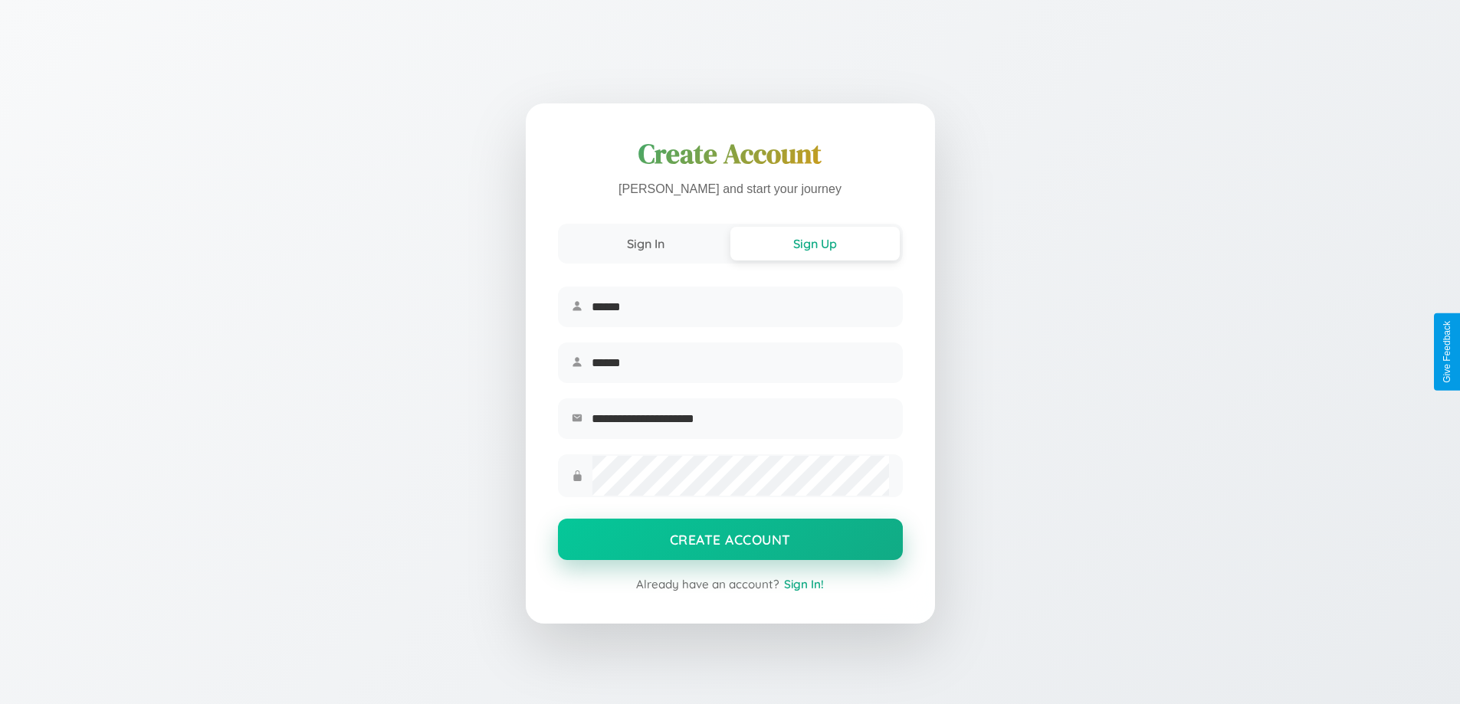
click at [730, 544] on button "Create Account" at bounding box center [730, 539] width 345 height 41
